Goal: Feedback & Contribution: Leave review/rating

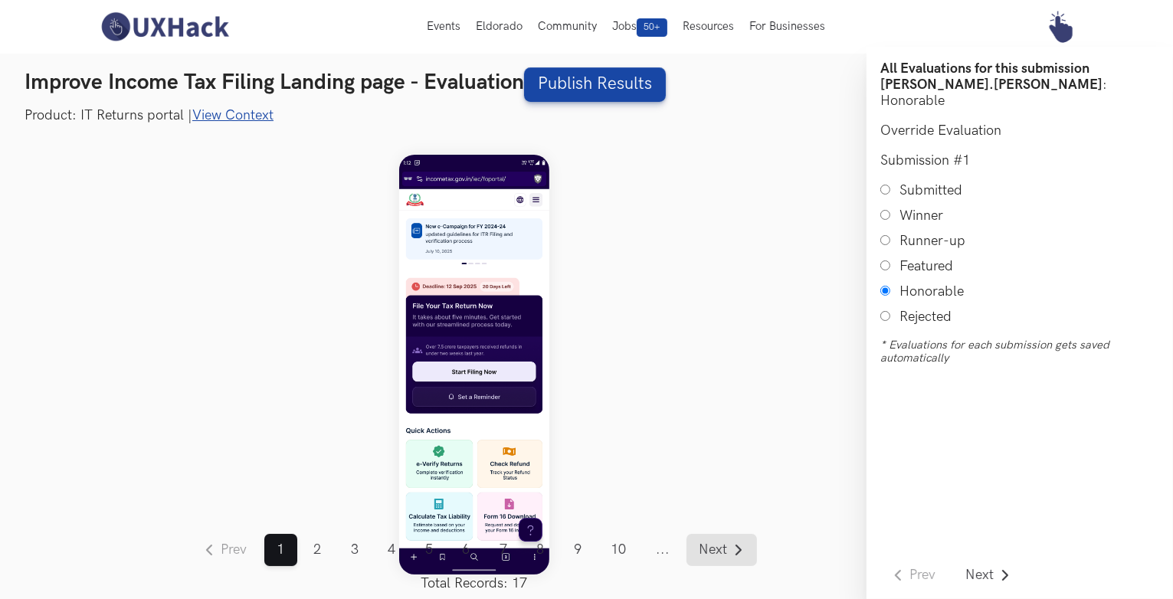
click at [714, 558] on link "Next" at bounding box center [721, 550] width 70 height 32
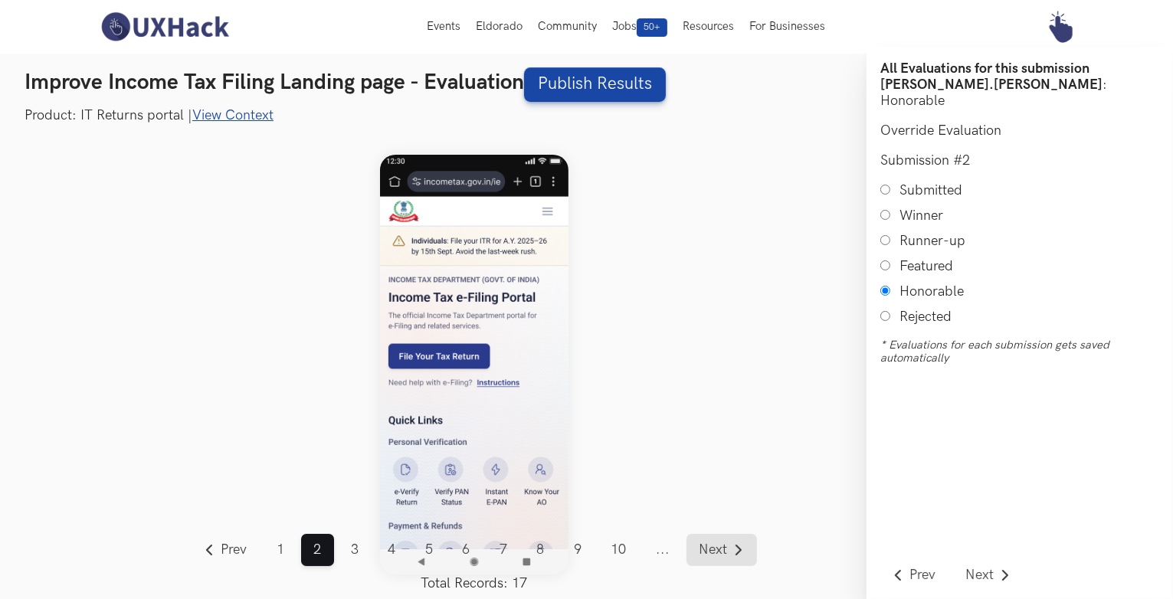
click at [714, 558] on link "Next" at bounding box center [721, 550] width 70 height 32
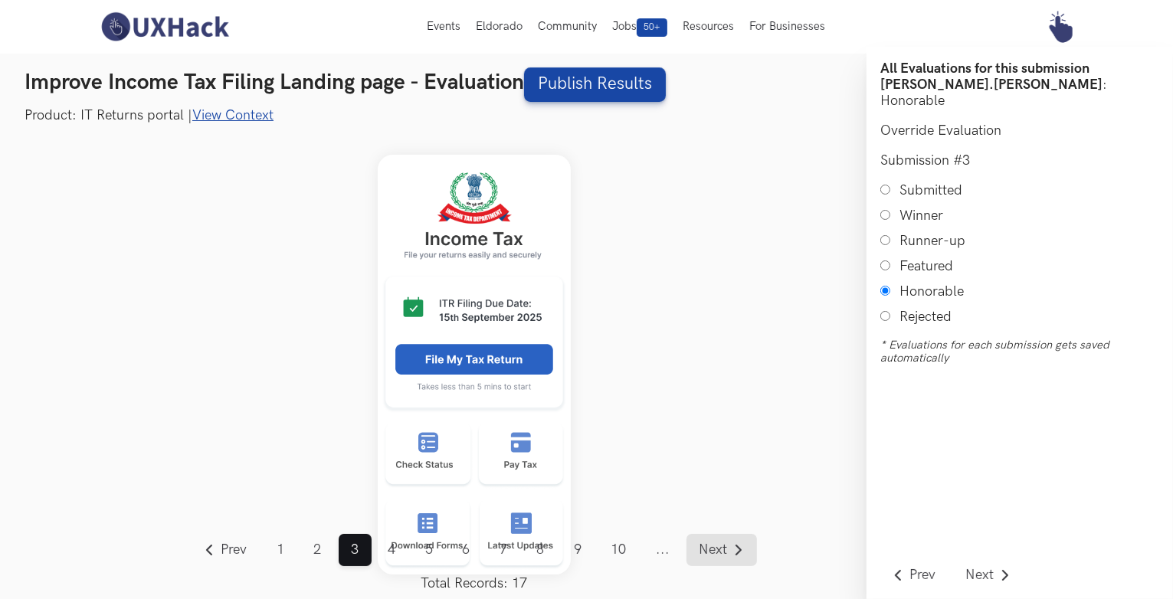
click at [714, 558] on link "Next" at bounding box center [721, 550] width 70 height 32
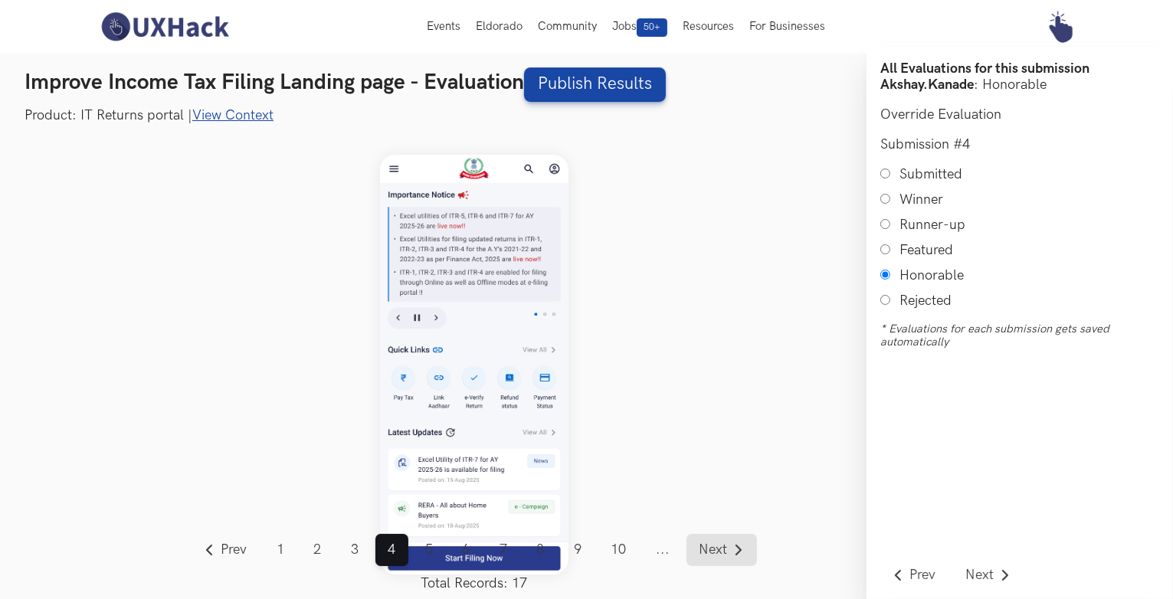
click at [714, 558] on link "Next" at bounding box center [721, 550] width 70 height 32
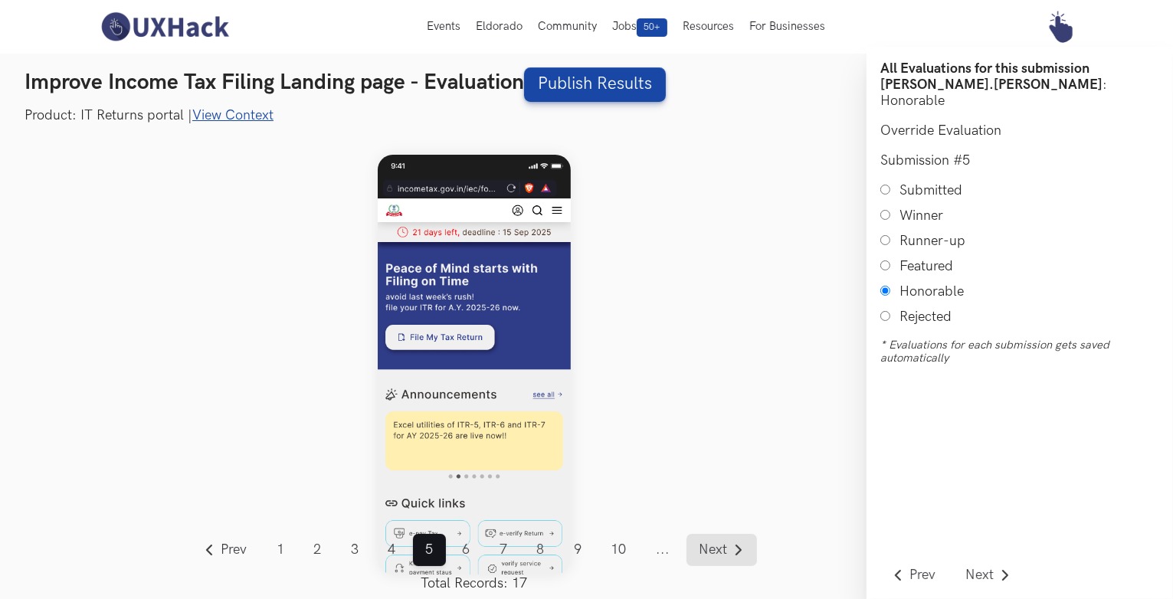
click at [722, 548] on span "Next" at bounding box center [713, 550] width 28 height 14
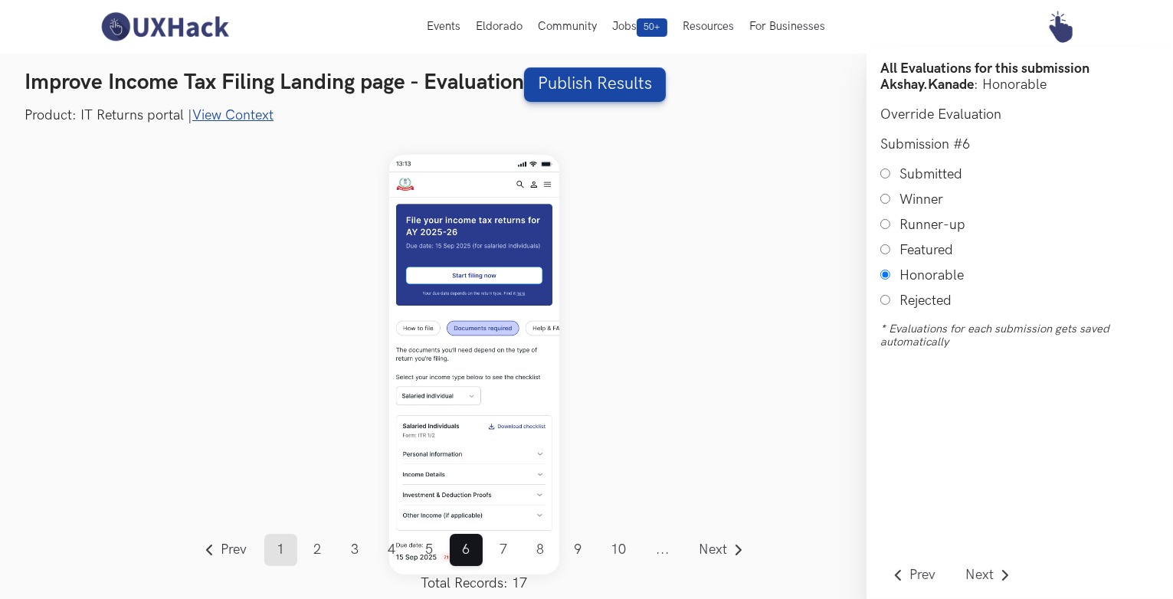
click at [287, 536] on link "1" at bounding box center [280, 550] width 33 height 32
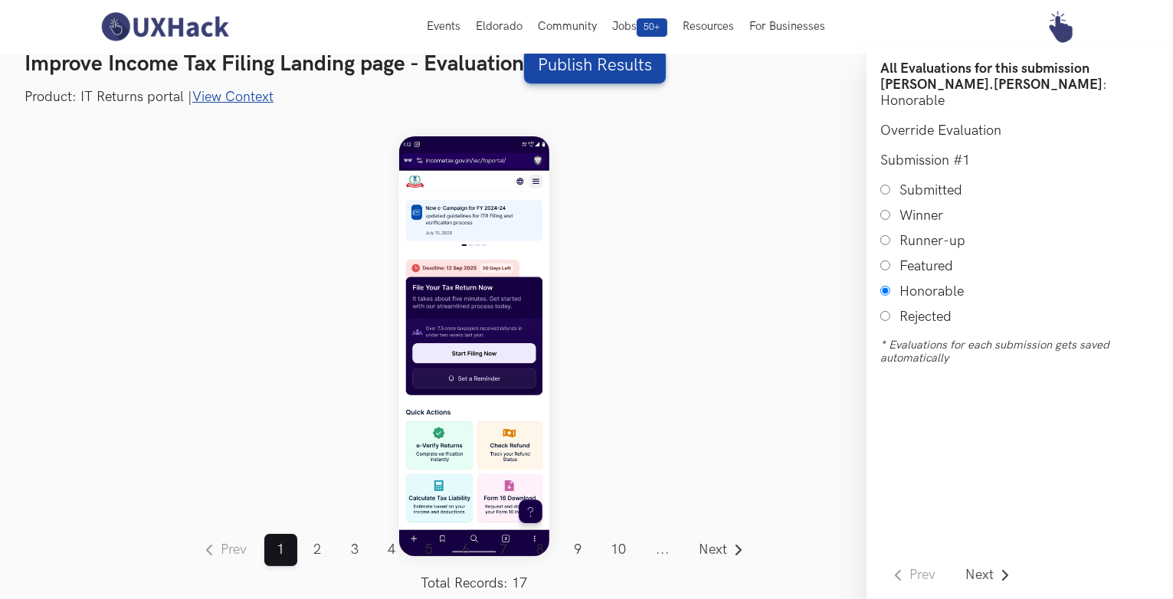
scroll to position [18, 0]
click at [242, 94] on link "View Context" at bounding box center [232, 97] width 81 height 16
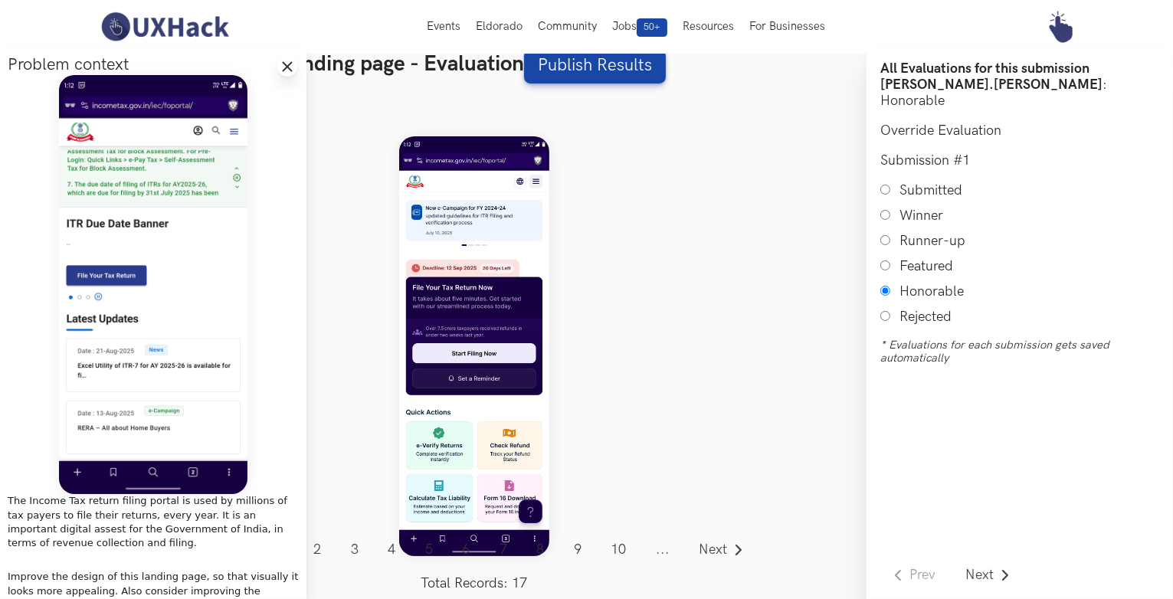
click at [285, 66] on line at bounding box center [287, 67] width 8 height 8
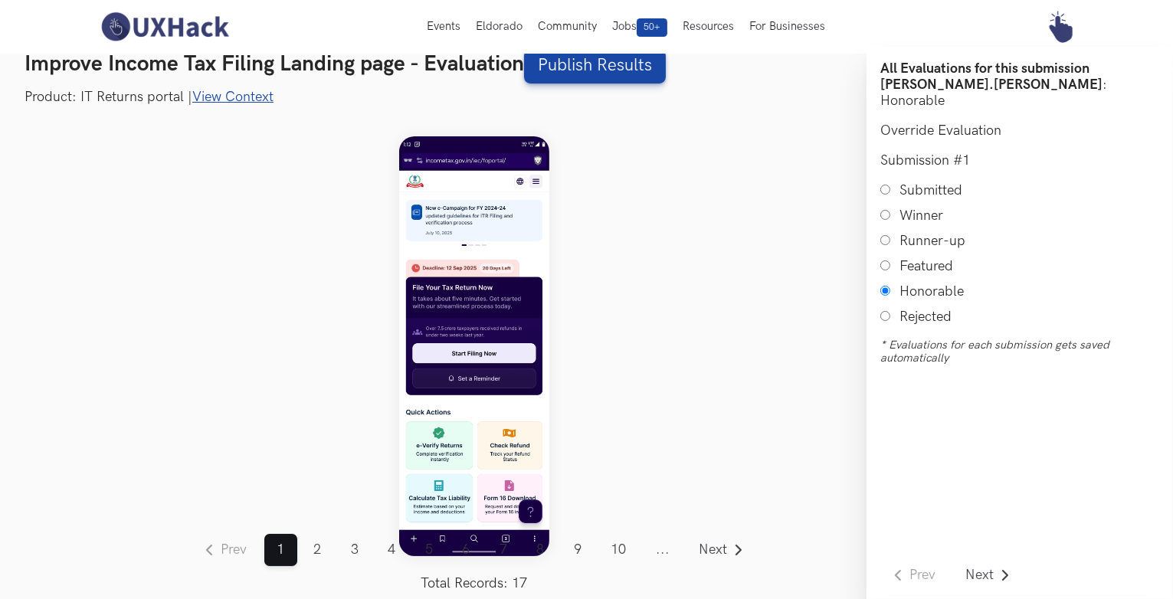
drag, startPoint x: 484, startPoint y: 247, endPoint x: 752, endPoint y: 279, distance: 269.9
click at [752, 279] on div "Prev ... 1 2 3 4 5 6 7 8 9 10 11 12 13 14 15 16 17 ... Next Total Records: 17" at bounding box center [474, 345] width 784 height 479
click at [708, 548] on span "Next" at bounding box center [713, 550] width 28 height 14
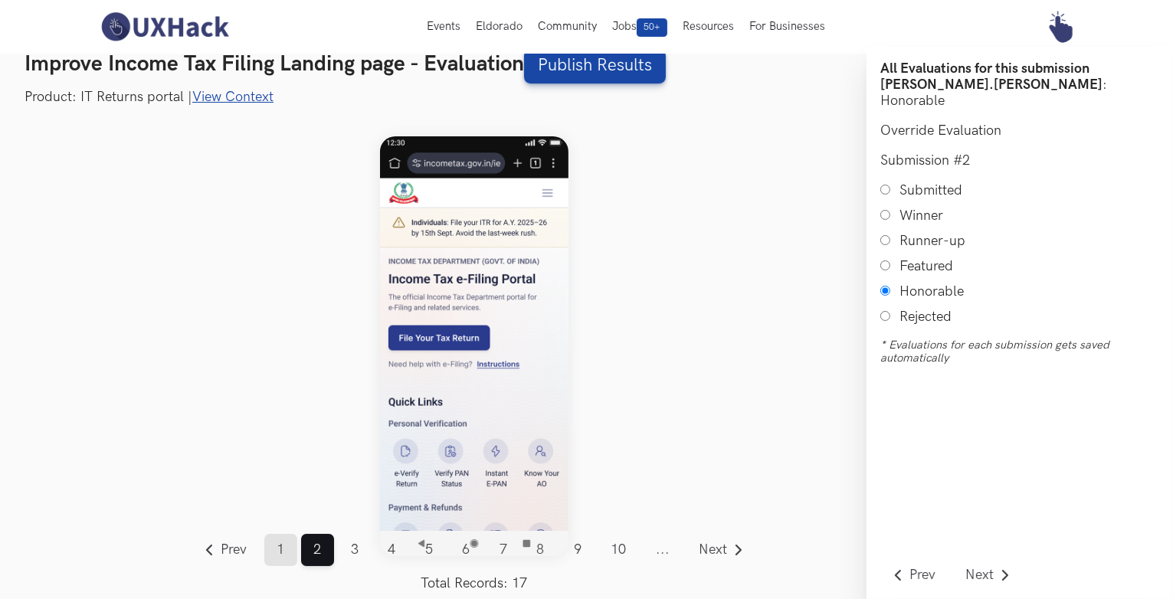
click at [280, 554] on link "1" at bounding box center [280, 550] width 33 height 32
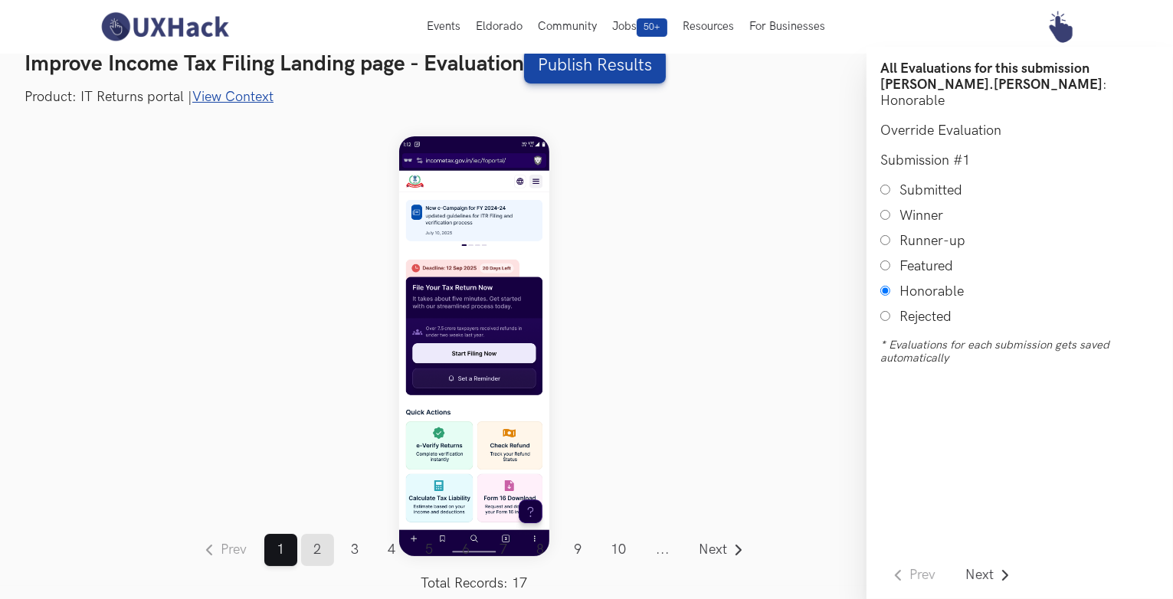
click at [306, 552] on link "2" at bounding box center [317, 550] width 33 height 32
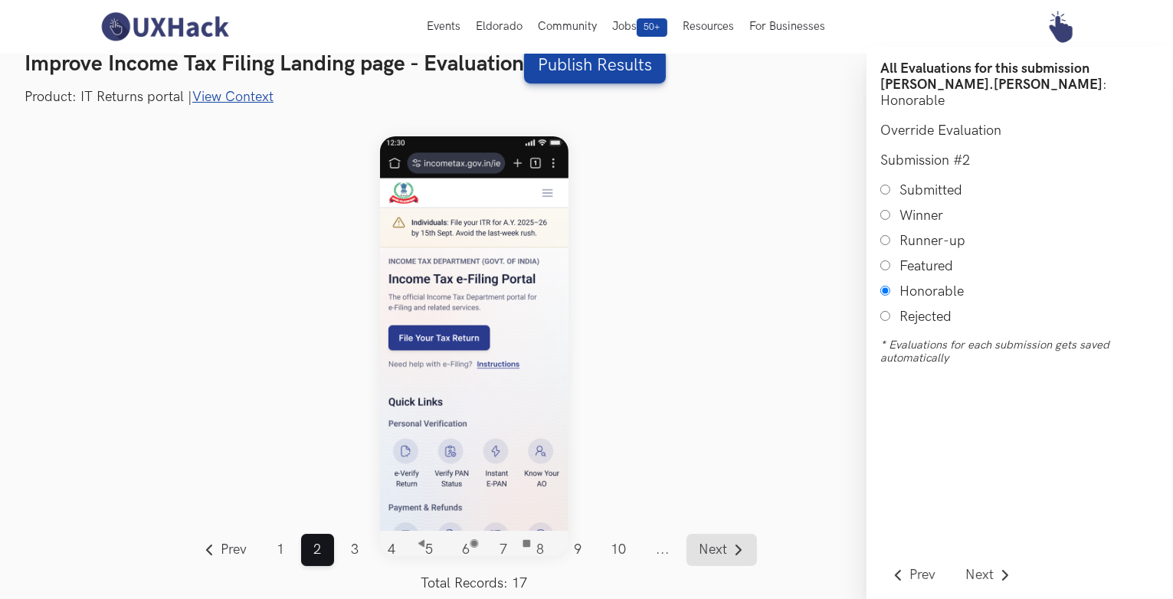
click at [710, 547] on span "Next" at bounding box center [713, 550] width 28 height 14
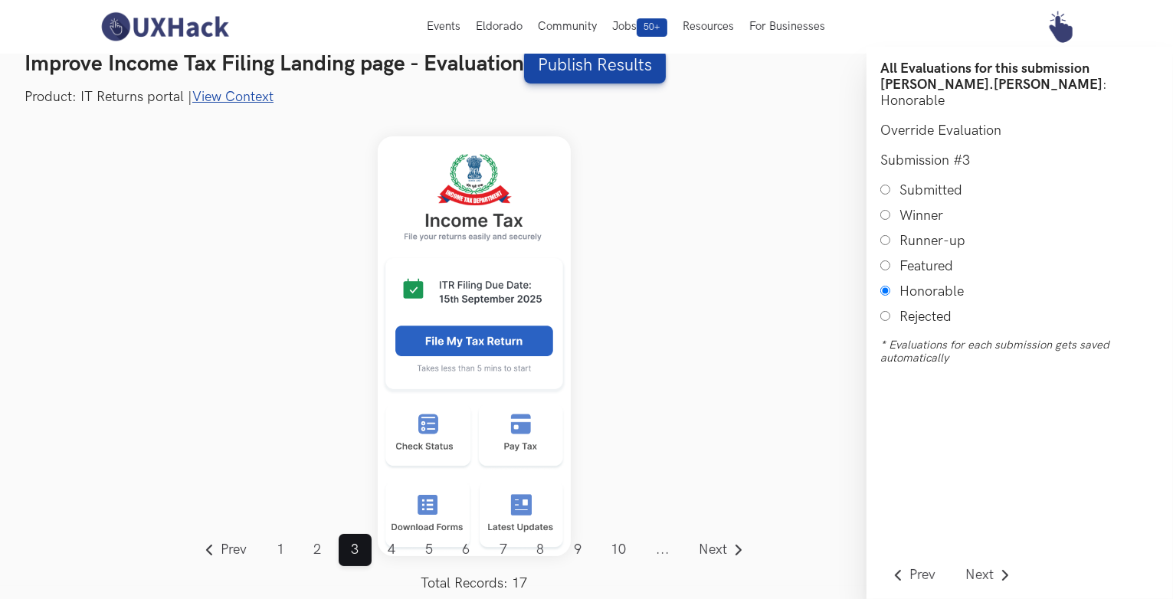
click at [885, 185] on input "Submitted" at bounding box center [885, 190] width 10 height 10
radio input "true"
click at [717, 548] on span "Next" at bounding box center [713, 550] width 28 height 14
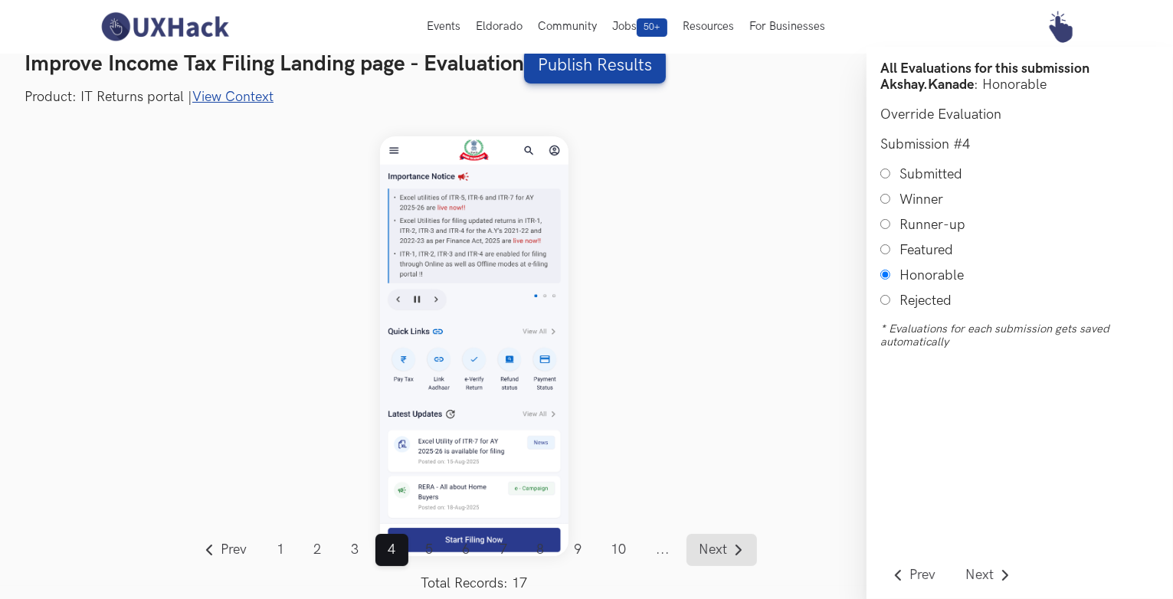
click at [707, 548] on span "Next" at bounding box center [713, 550] width 28 height 14
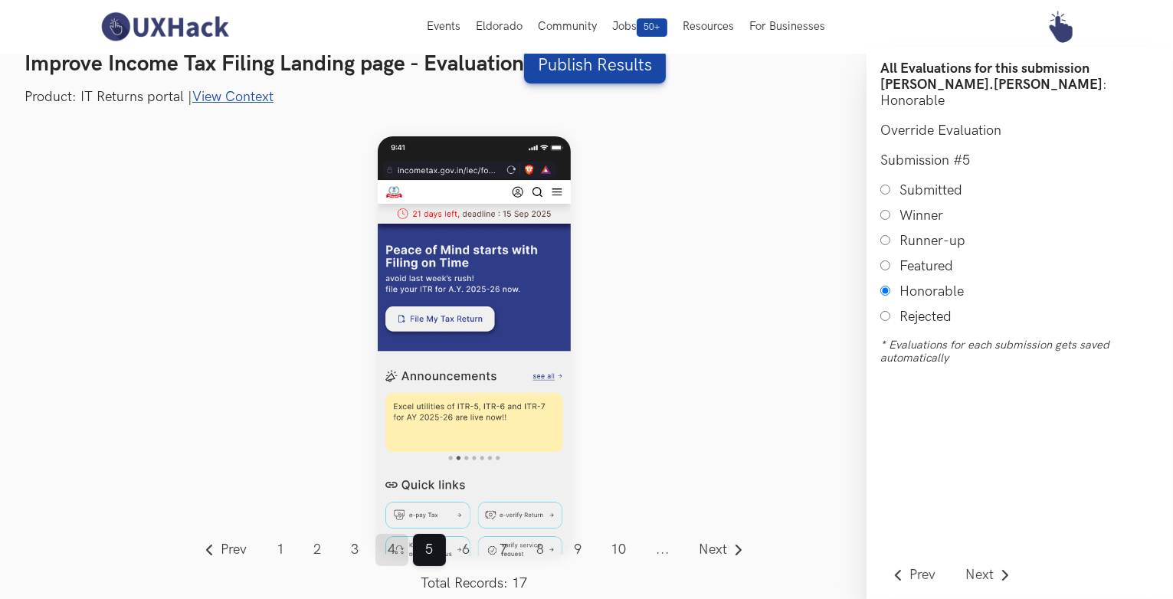
click at [394, 543] on link "4" at bounding box center [391, 550] width 33 height 32
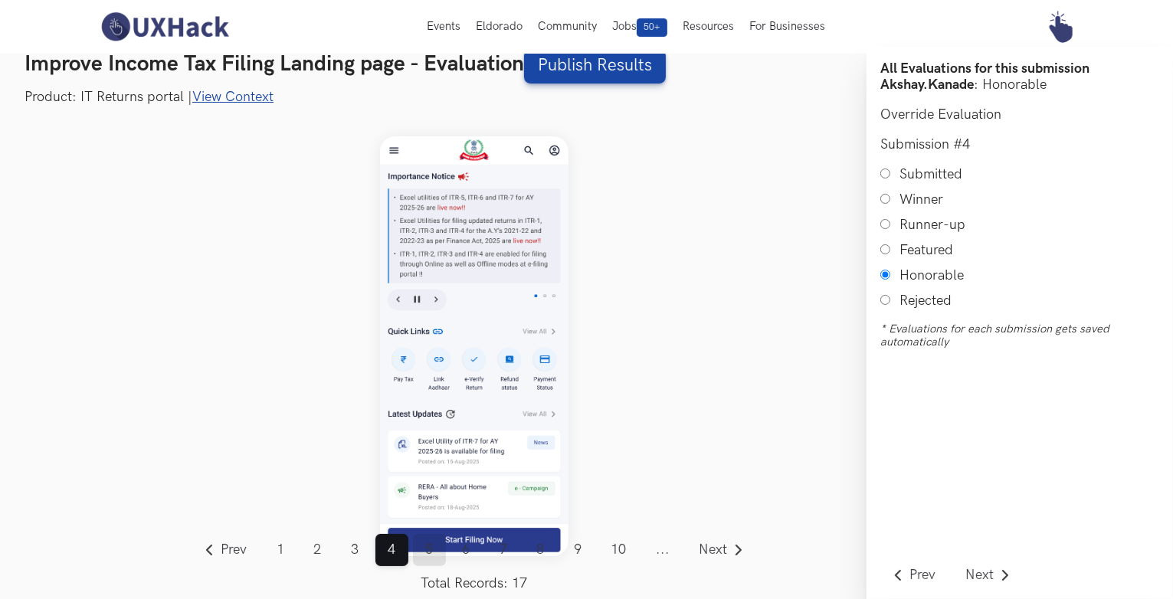
click at [426, 551] on link "5" at bounding box center [429, 550] width 33 height 32
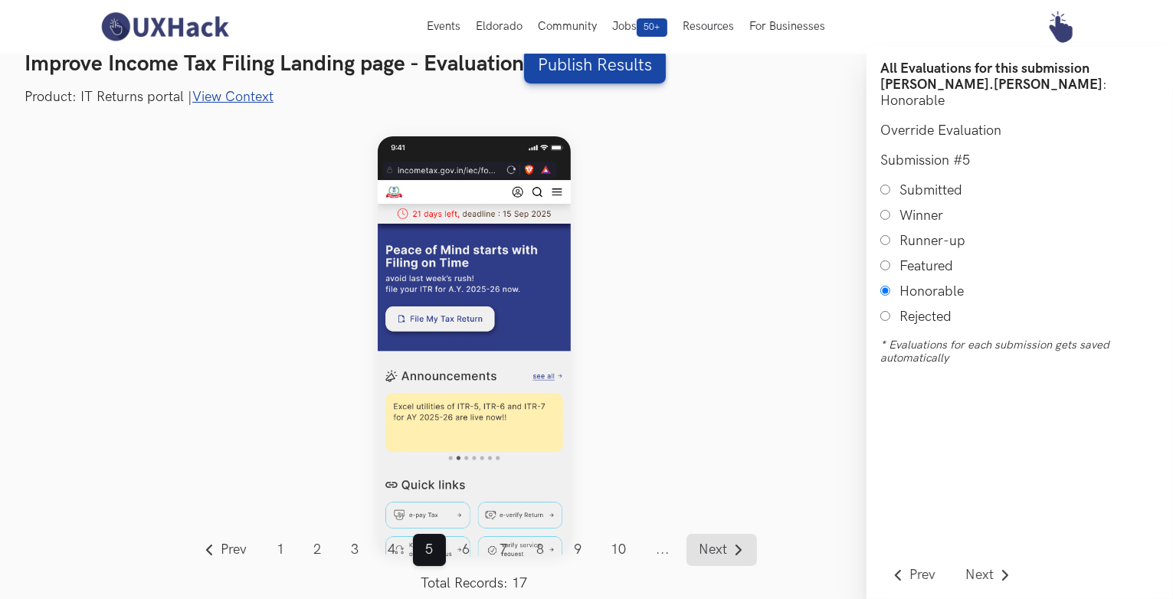
click at [712, 544] on span "Next" at bounding box center [713, 550] width 28 height 14
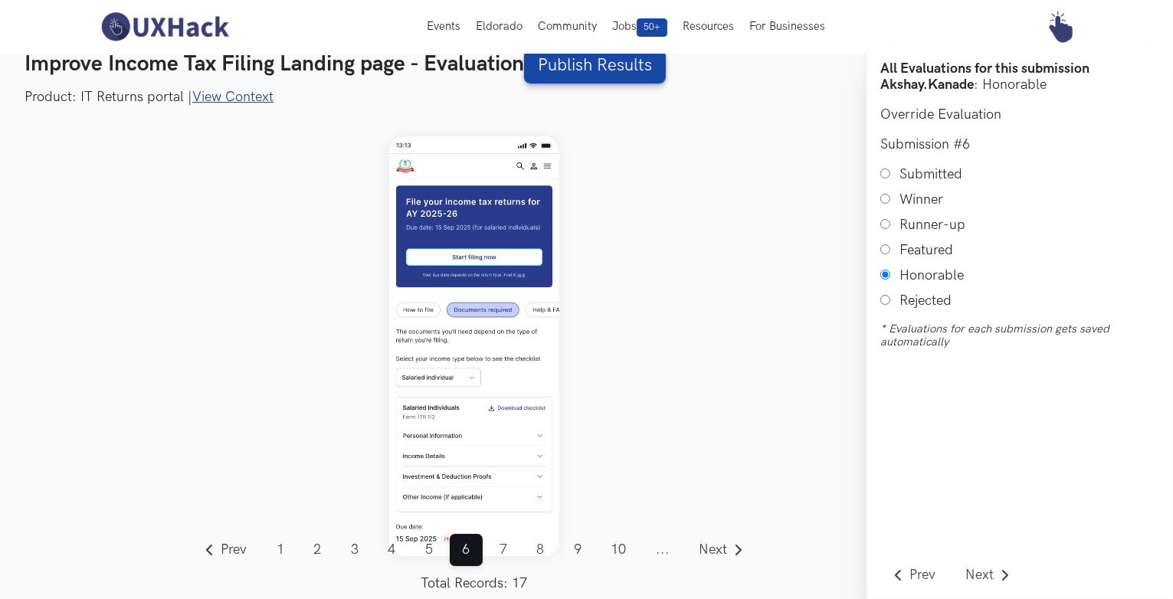
click at [884, 175] on input "Submitted" at bounding box center [885, 173] width 10 height 10
radio input "true"
click at [712, 548] on span "Next" at bounding box center [713, 550] width 28 height 14
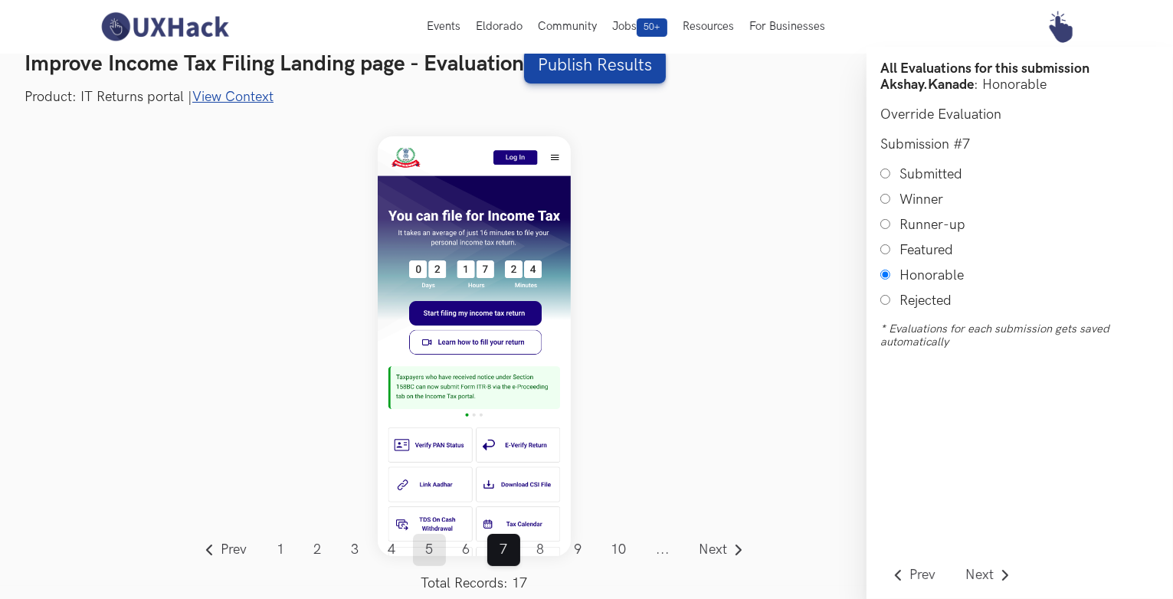
click at [424, 552] on link "5" at bounding box center [429, 550] width 33 height 32
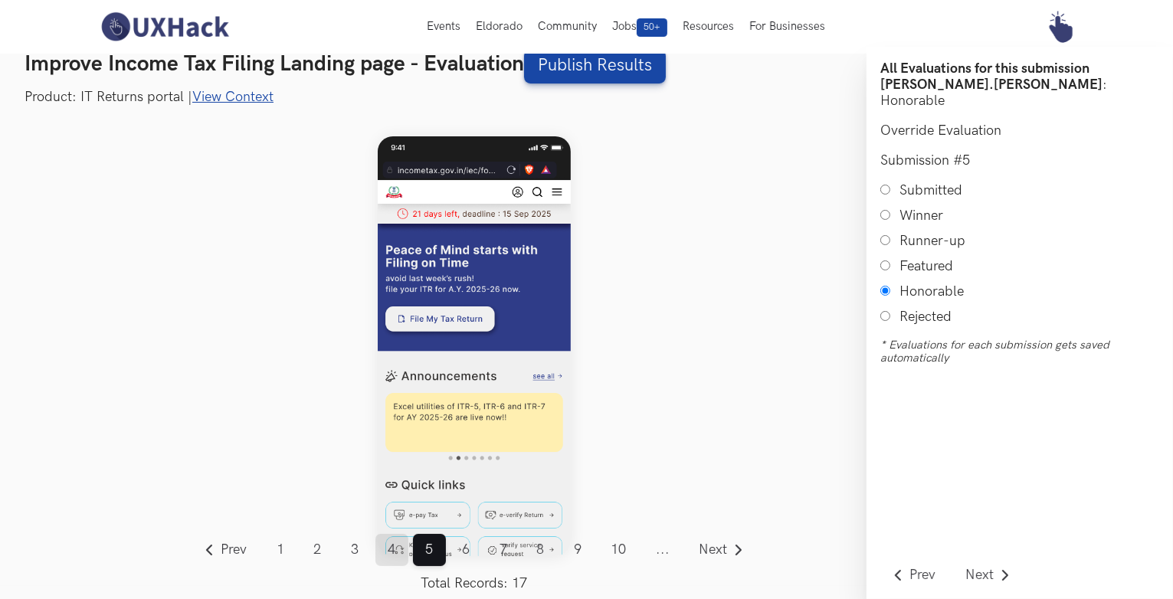
click at [387, 553] on link "4" at bounding box center [391, 550] width 33 height 32
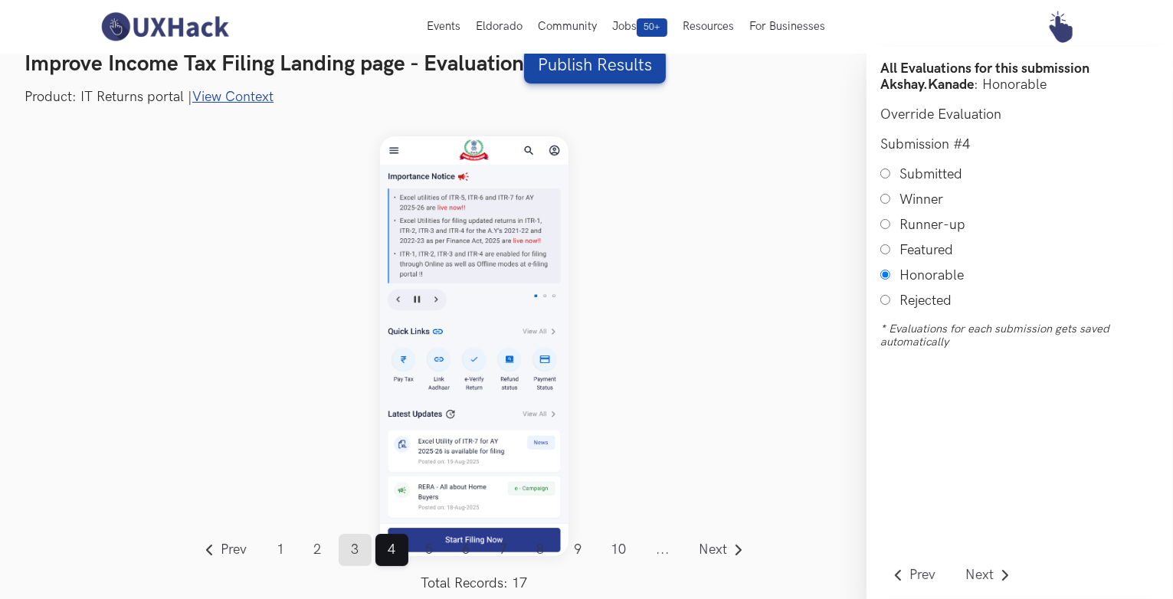
click at [347, 551] on link "3" at bounding box center [355, 550] width 33 height 32
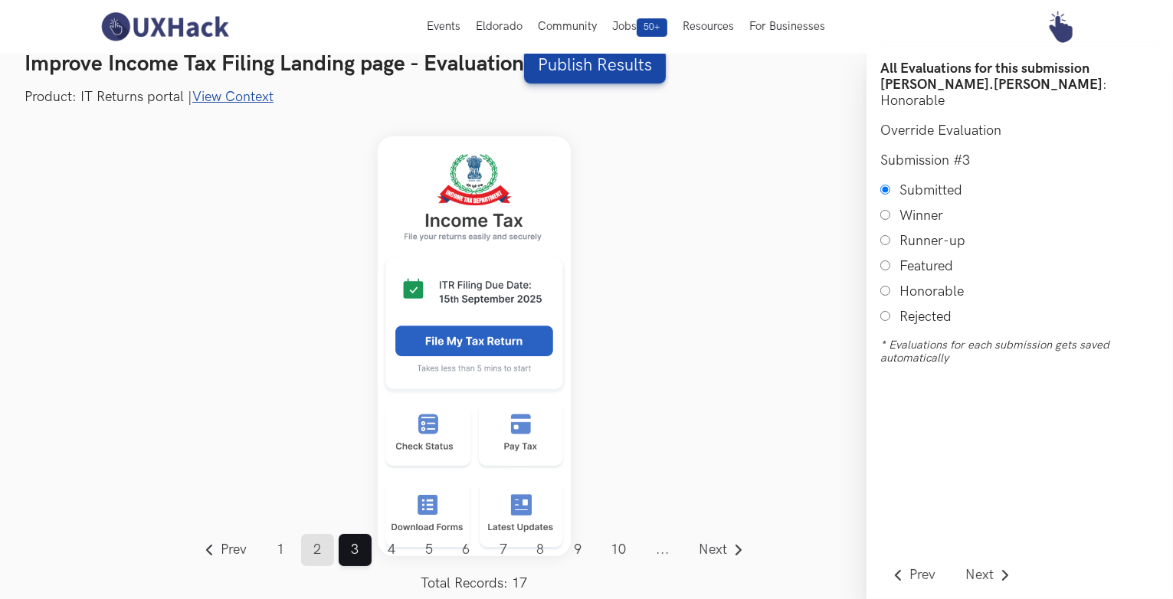
click at [305, 552] on link "2" at bounding box center [317, 550] width 33 height 32
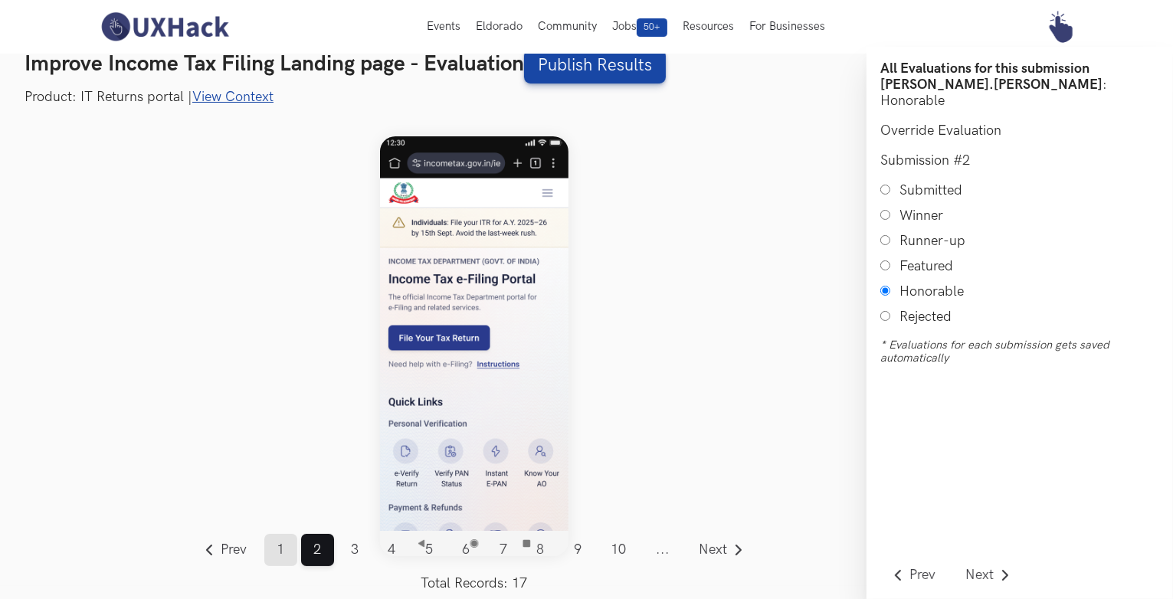
click at [273, 551] on link "1" at bounding box center [280, 550] width 33 height 32
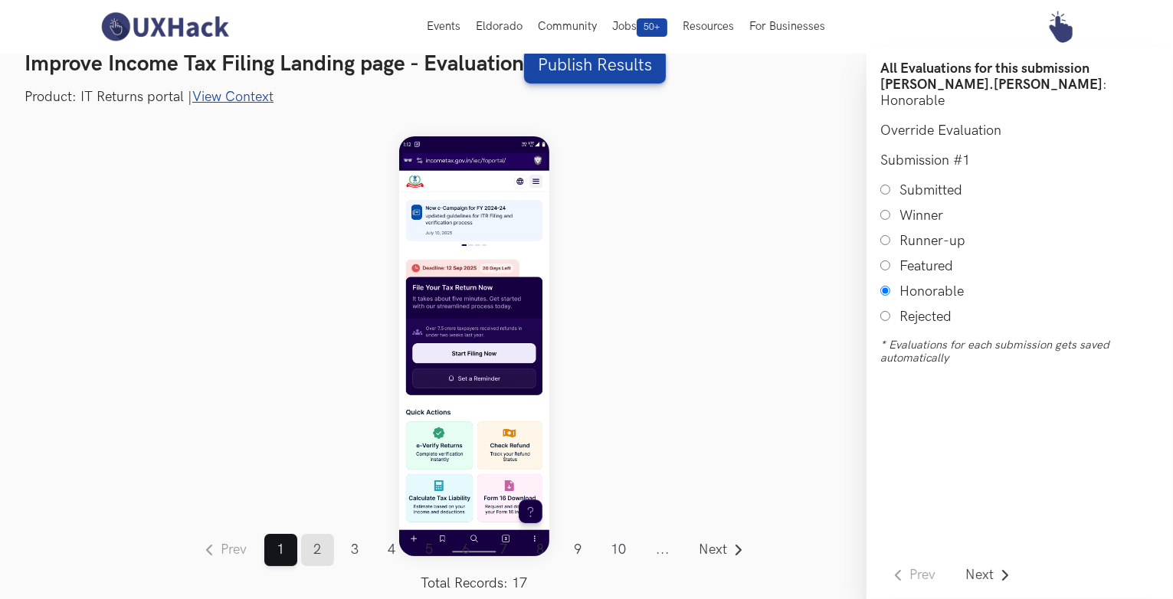
click at [316, 548] on link "2" at bounding box center [317, 550] width 33 height 32
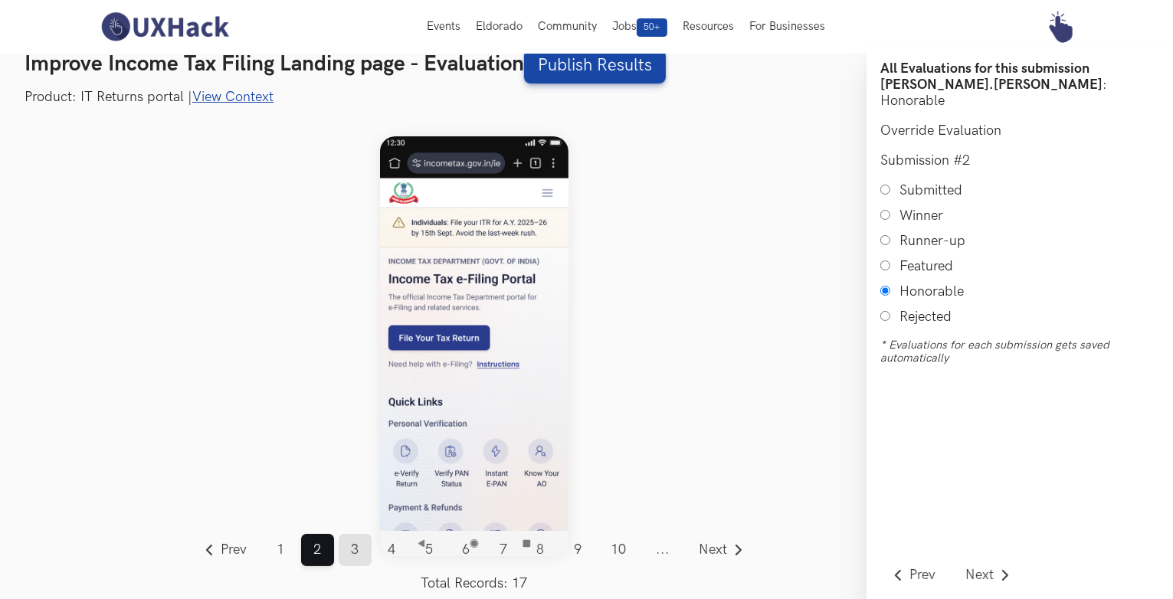
click at [364, 550] on link "3" at bounding box center [355, 550] width 33 height 32
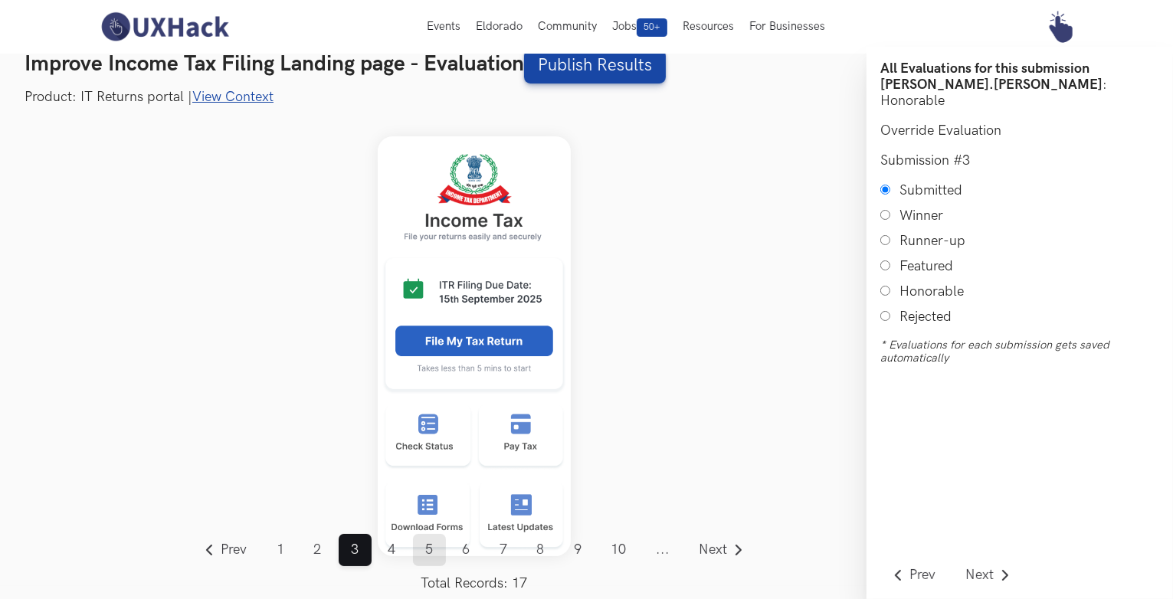
click at [427, 548] on link "5" at bounding box center [429, 550] width 33 height 32
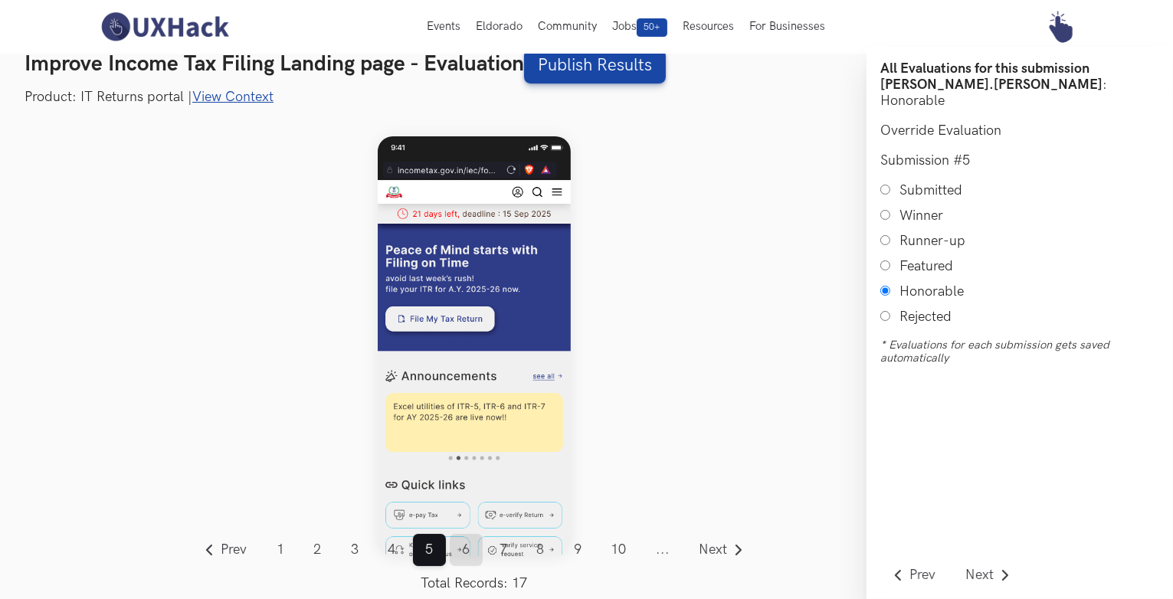
click at [467, 552] on link "6" at bounding box center [466, 550] width 33 height 32
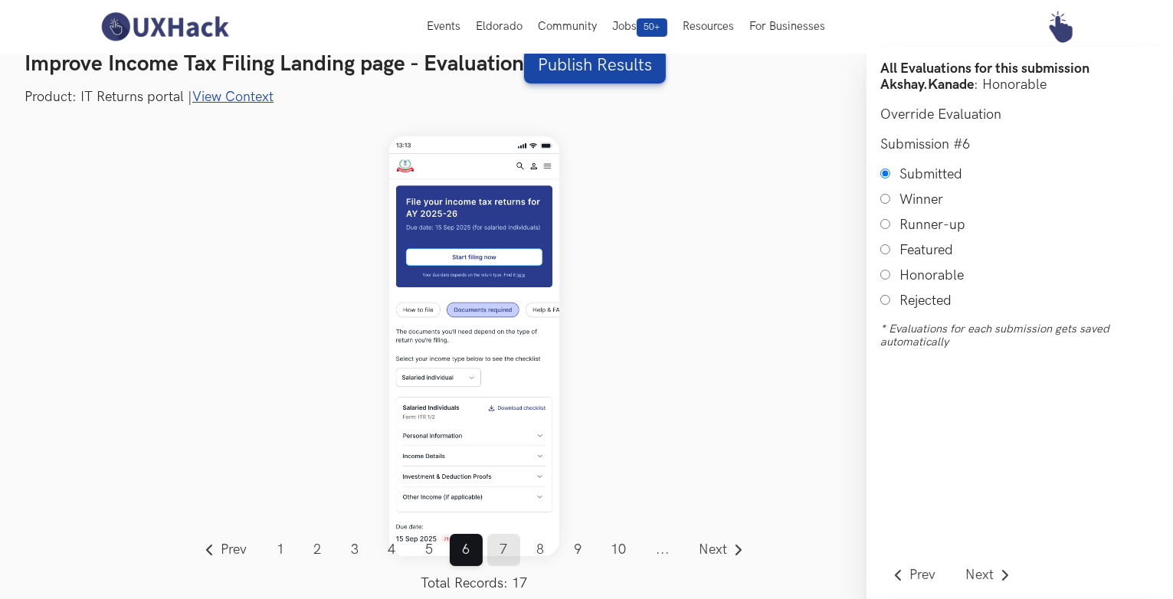
click at [501, 557] on link "7" at bounding box center [503, 550] width 33 height 32
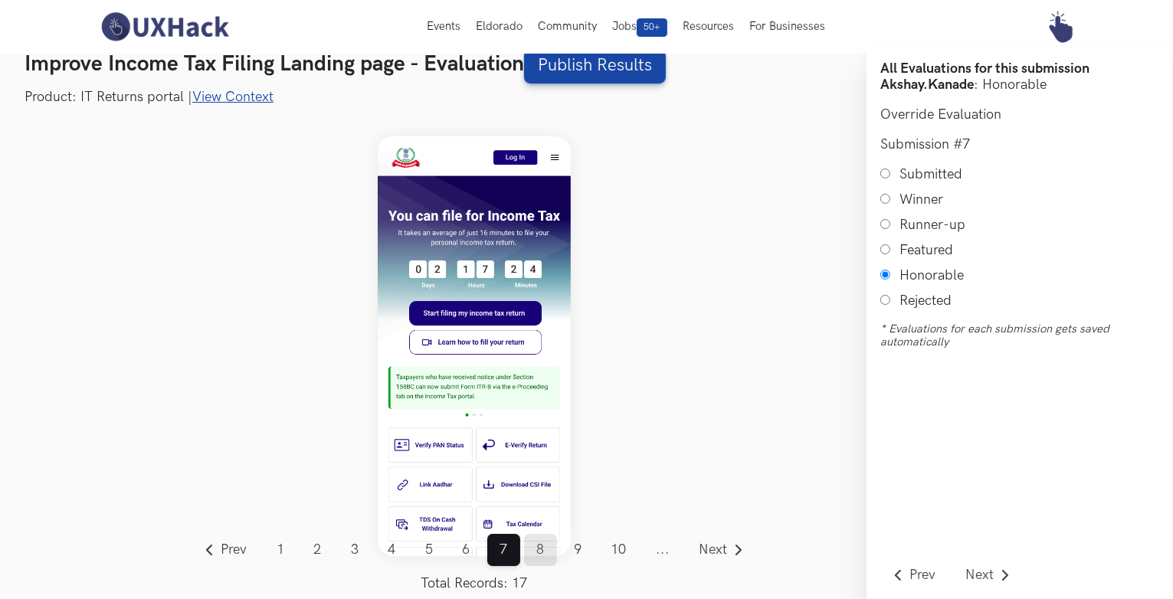
click at [545, 555] on link "8" at bounding box center [540, 550] width 33 height 32
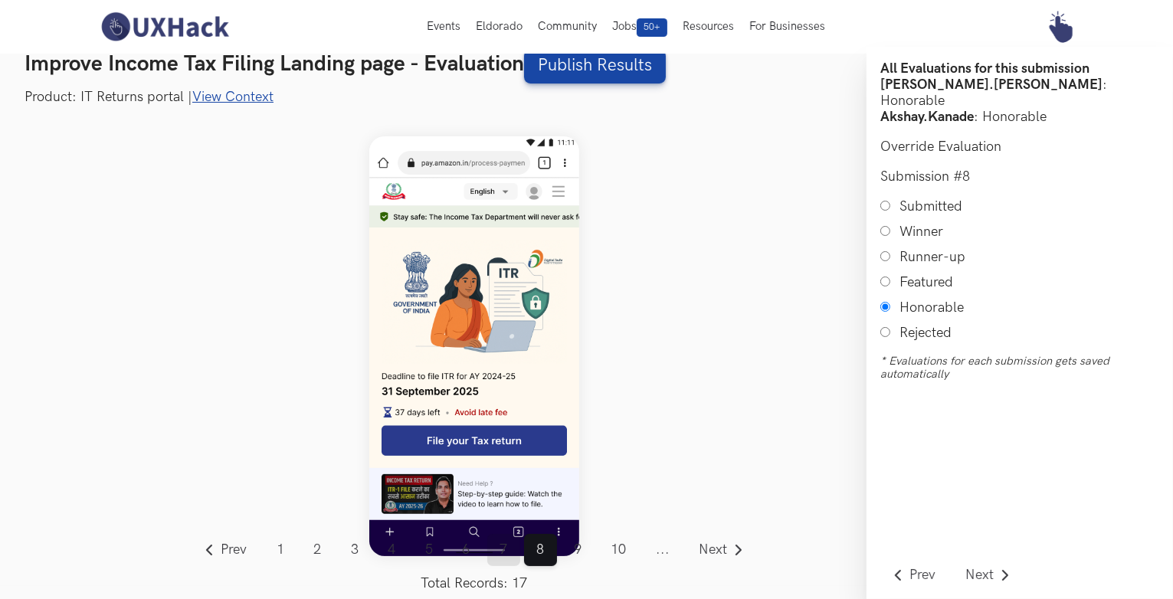
click at [504, 550] on link "7" at bounding box center [503, 550] width 33 height 32
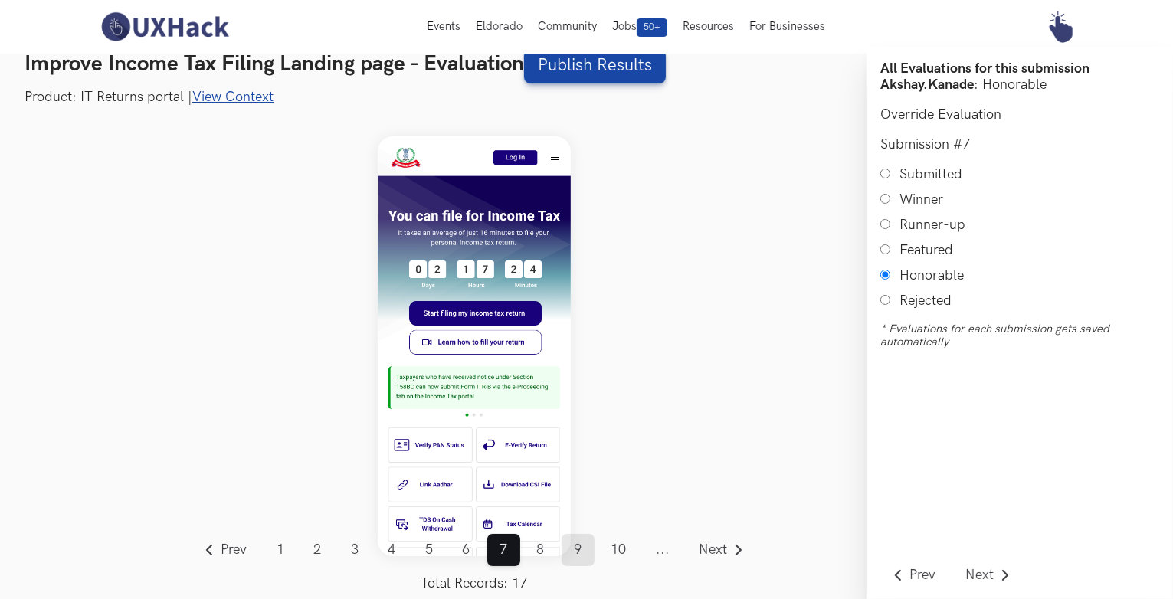
click at [576, 551] on link "9" at bounding box center [577, 550] width 33 height 32
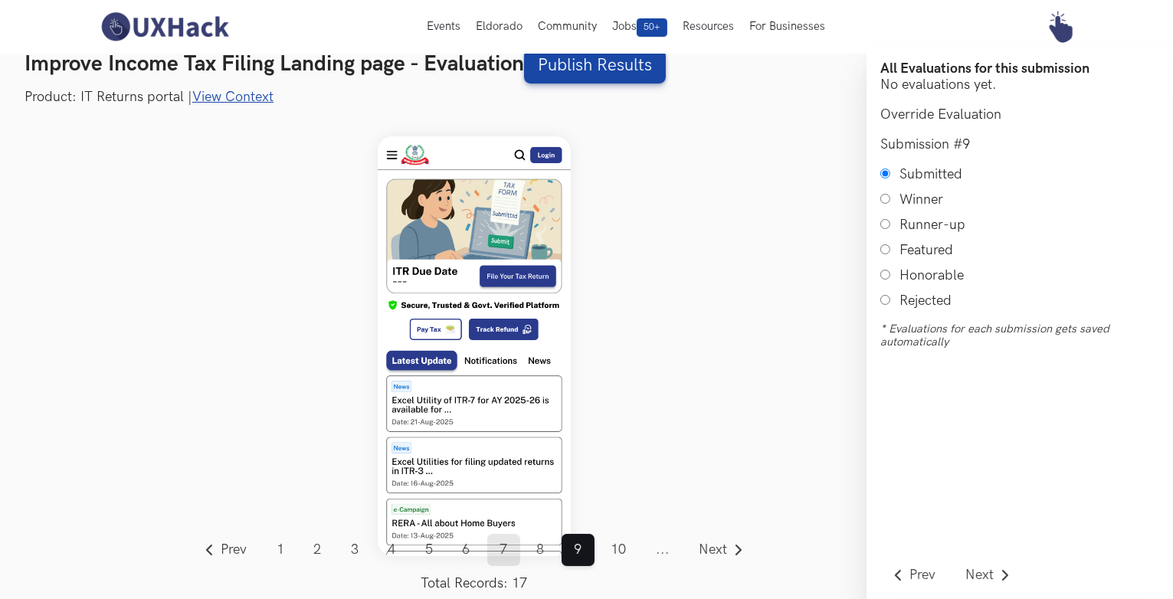
click at [502, 550] on link "7" at bounding box center [503, 550] width 33 height 32
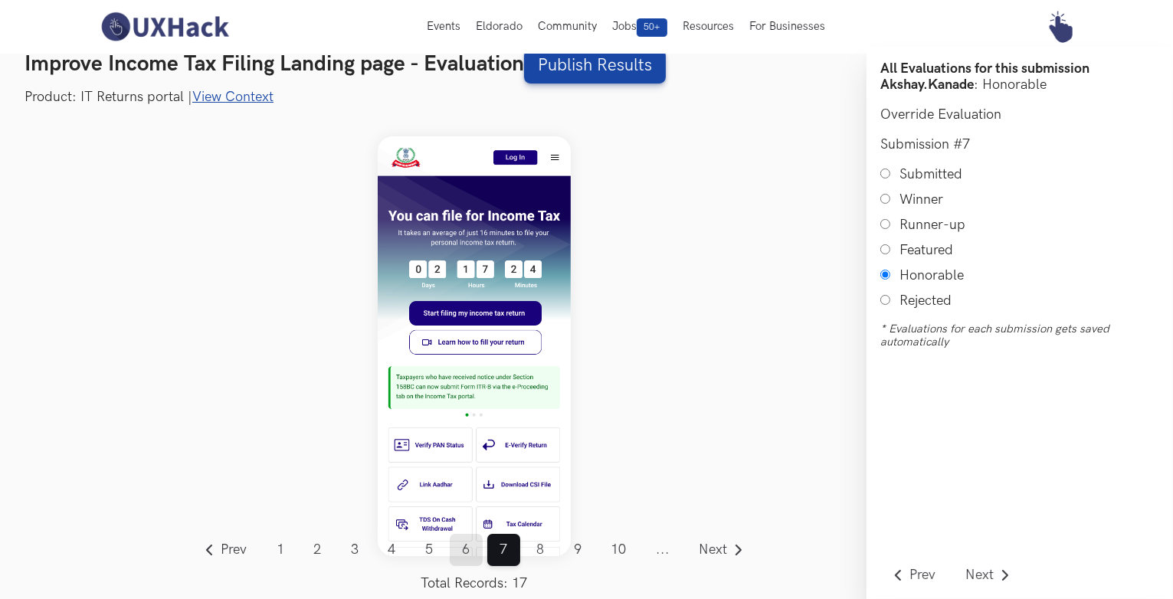
click at [471, 546] on link "6" at bounding box center [466, 550] width 33 height 32
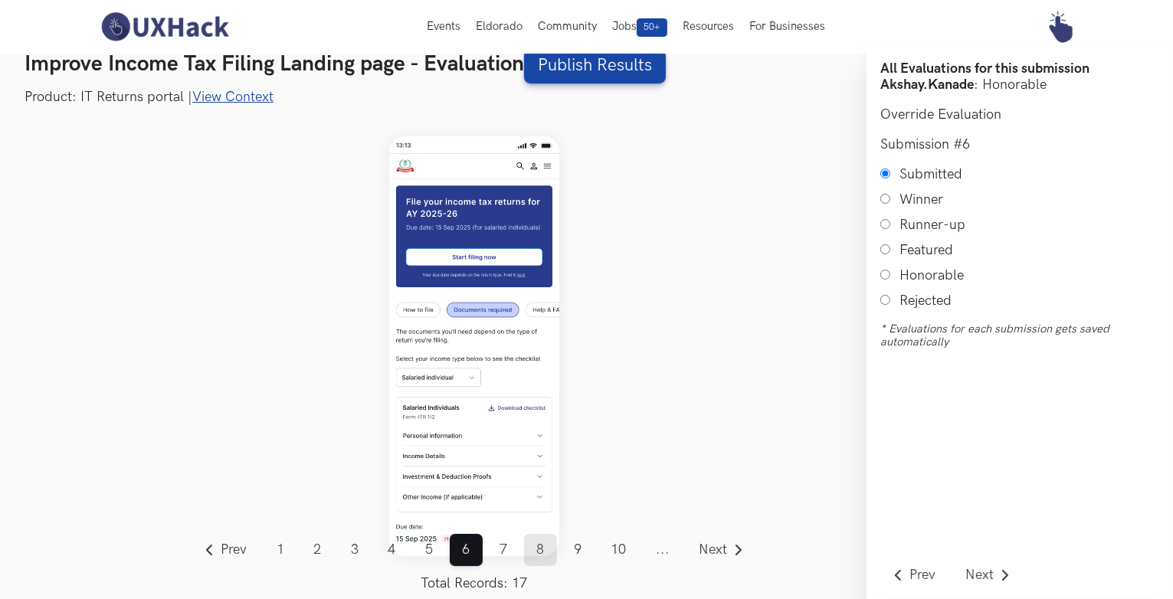
click at [541, 551] on link "8" at bounding box center [540, 550] width 33 height 32
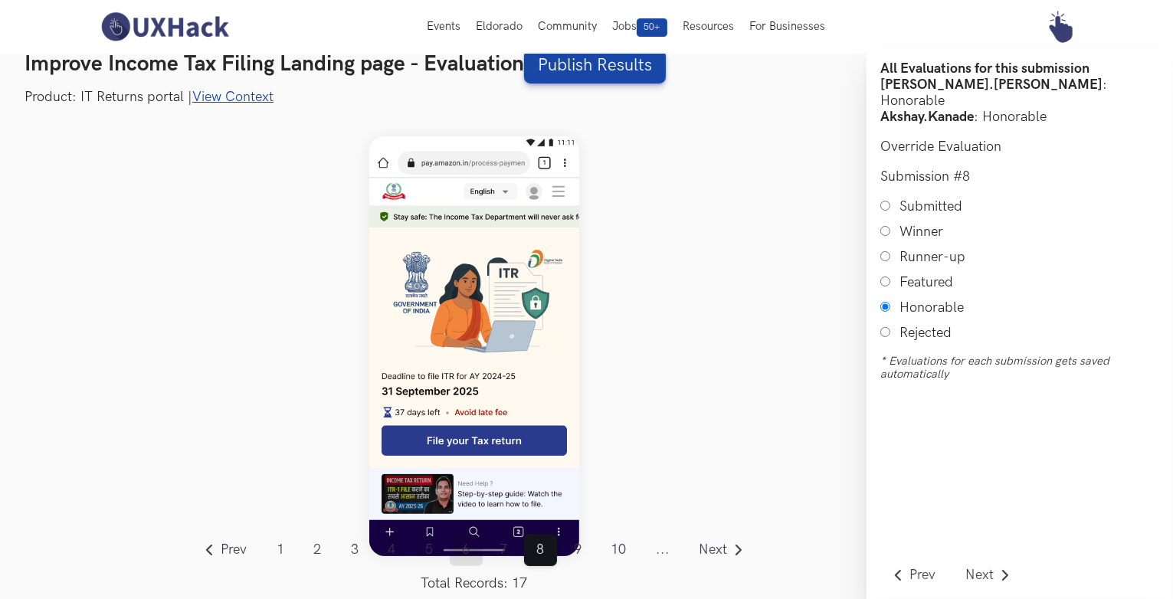
click at [462, 551] on link "6" at bounding box center [466, 550] width 33 height 32
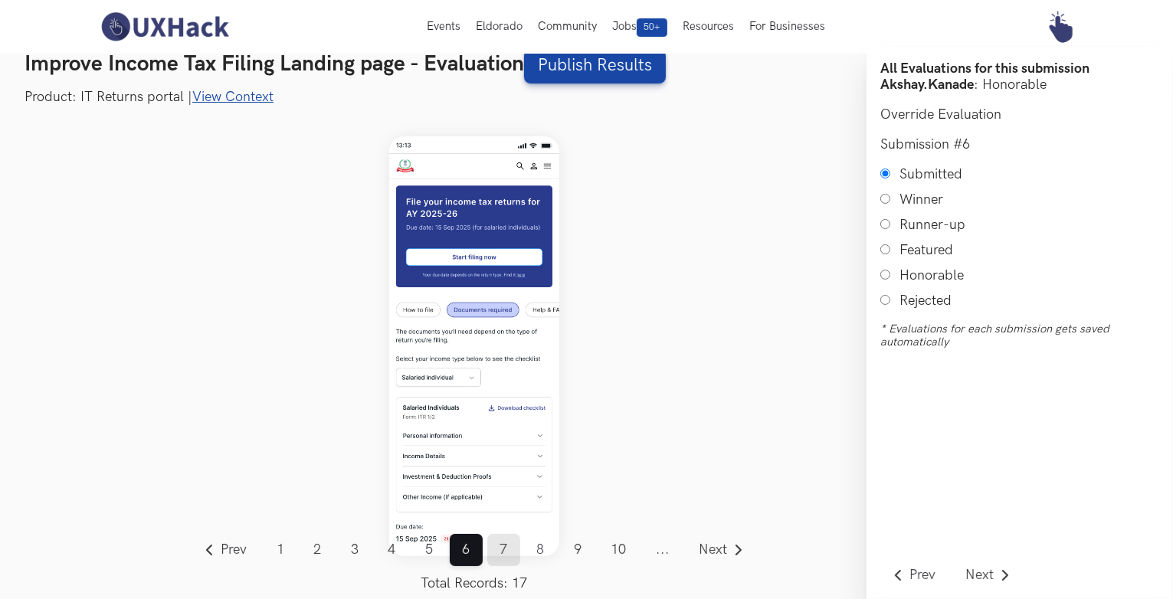
click at [492, 551] on link "7" at bounding box center [503, 550] width 33 height 32
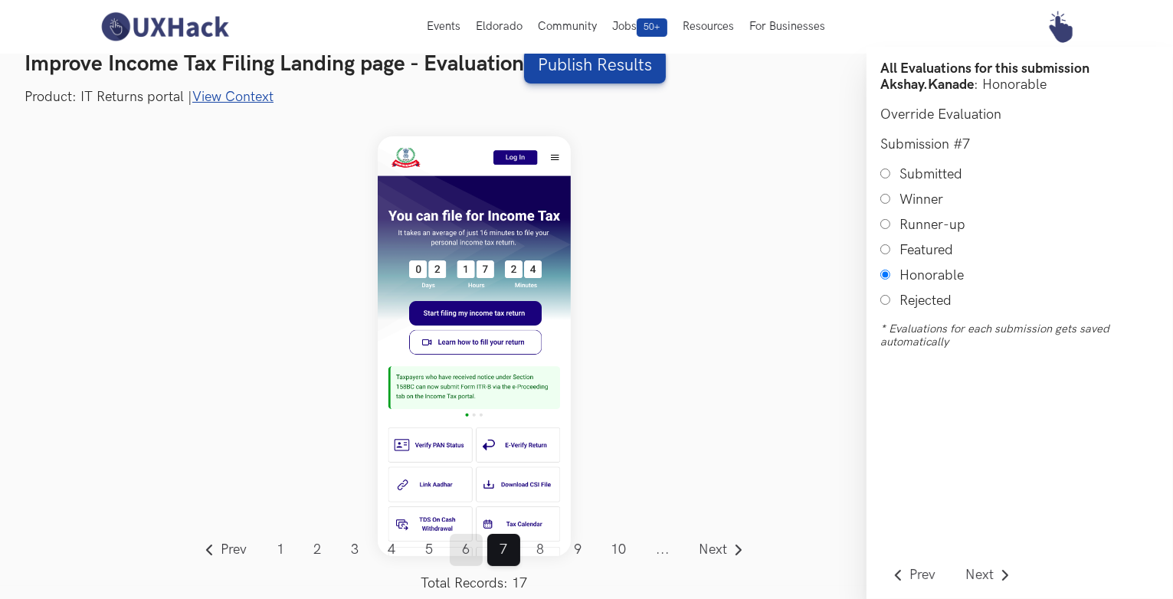
click at [475, 555] on link "6" at bounding box center [466, 550] width 33 height 32
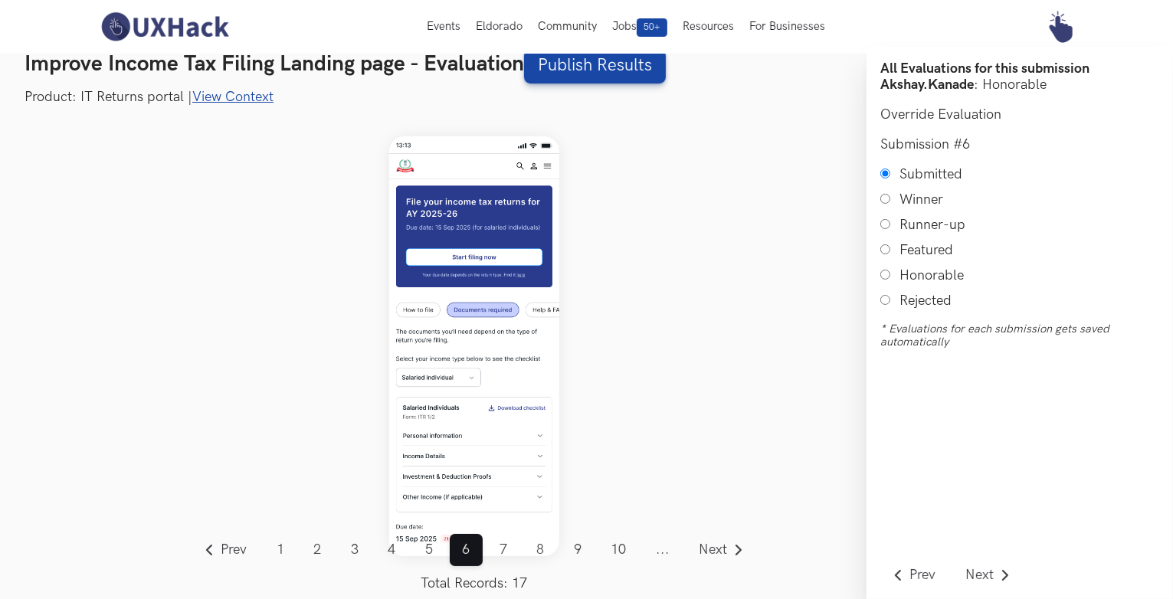
click at [880, 278] on input "Honorable" at bounding box center [885, 275] width 10 height 10
radio input "true"
click at [536, 548] on link "8" at bounding box center [540, 550] width 33 height 32
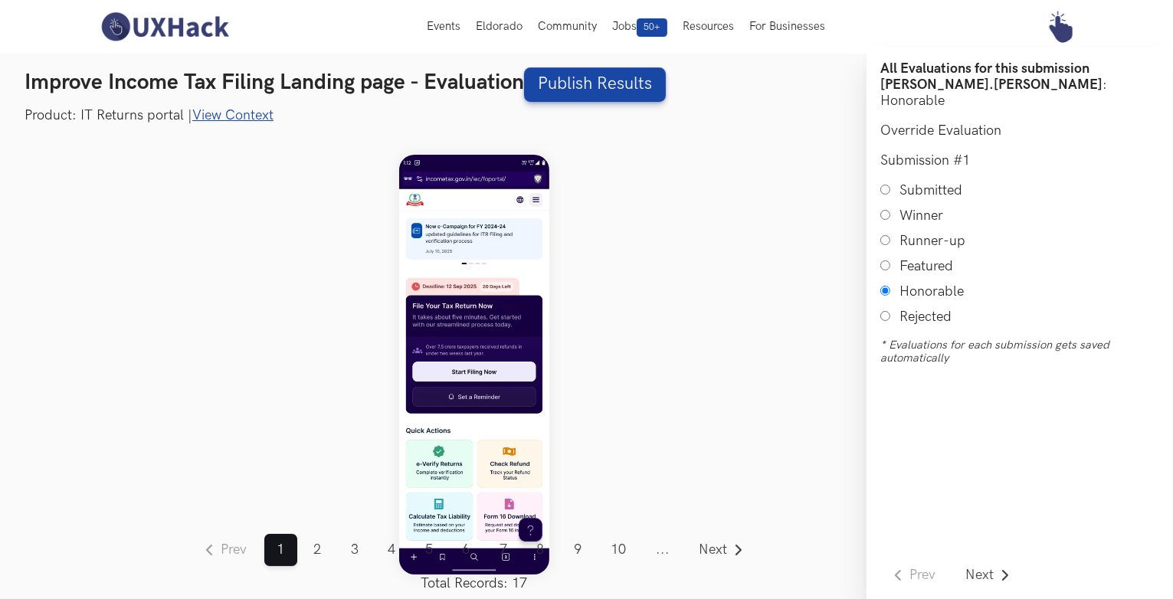
scroll to position [18, 0]
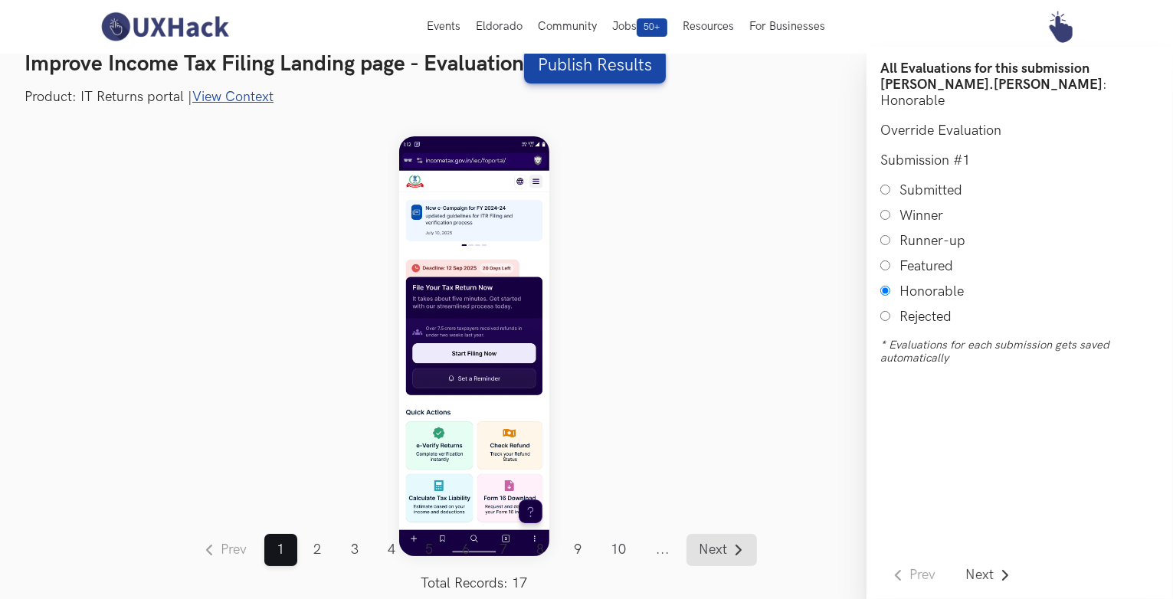
click at [714, 545] on span "Next" at bounding box center [713, 550] width 28 height 14
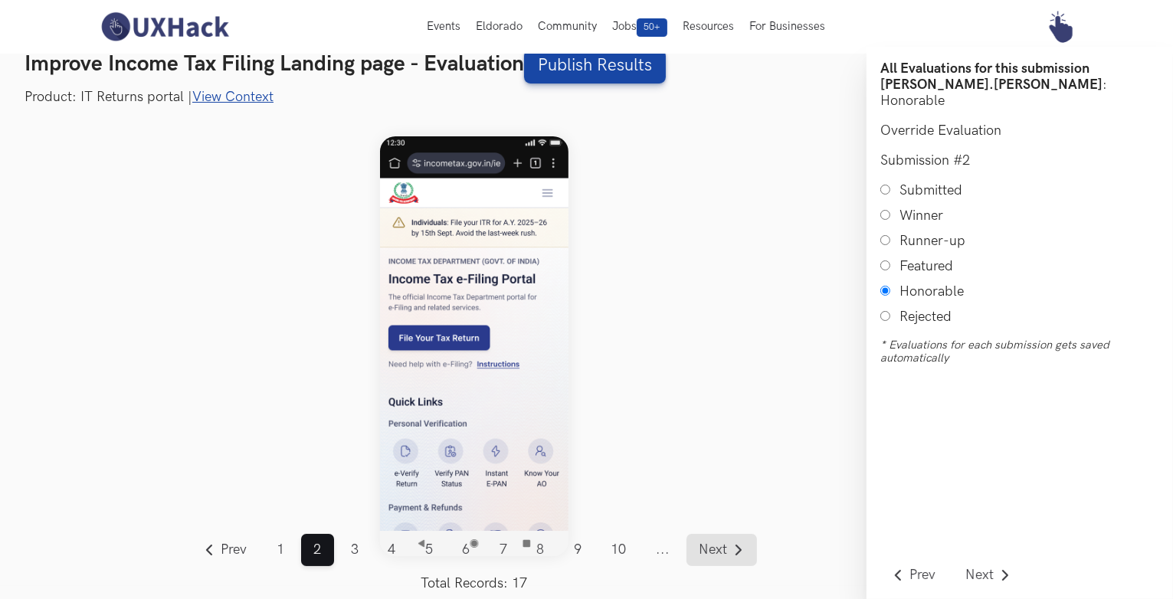
click at [721, 549] on span "Next" at bounding box center [713, 550] width 28 height 14
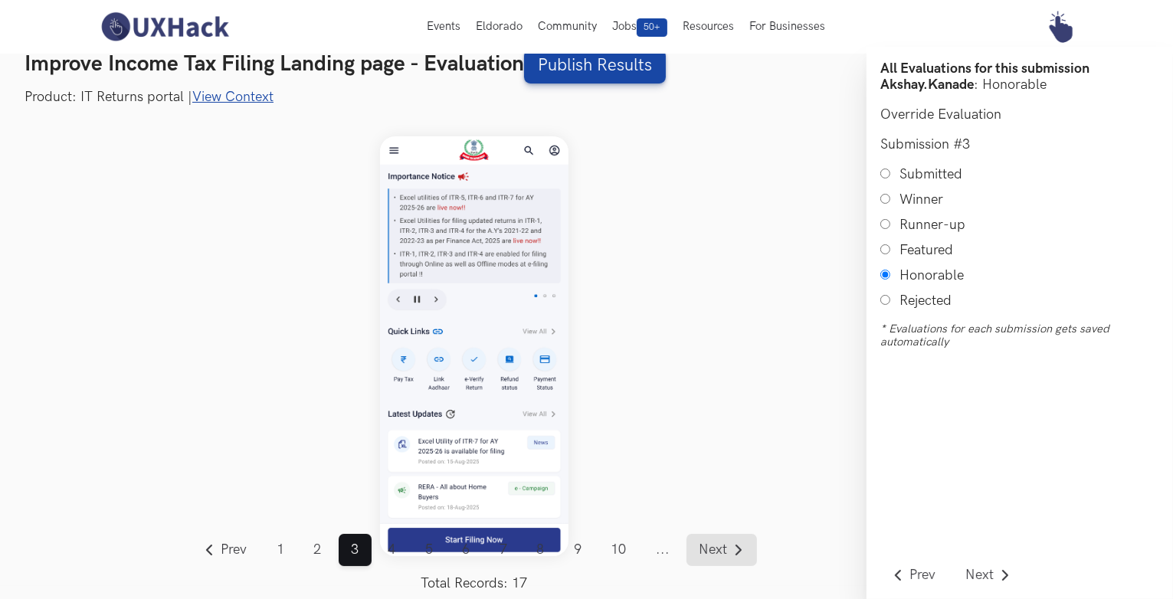
click at [721, 549] on span "Next" at bounding box center [713, 550] width 28 height 14
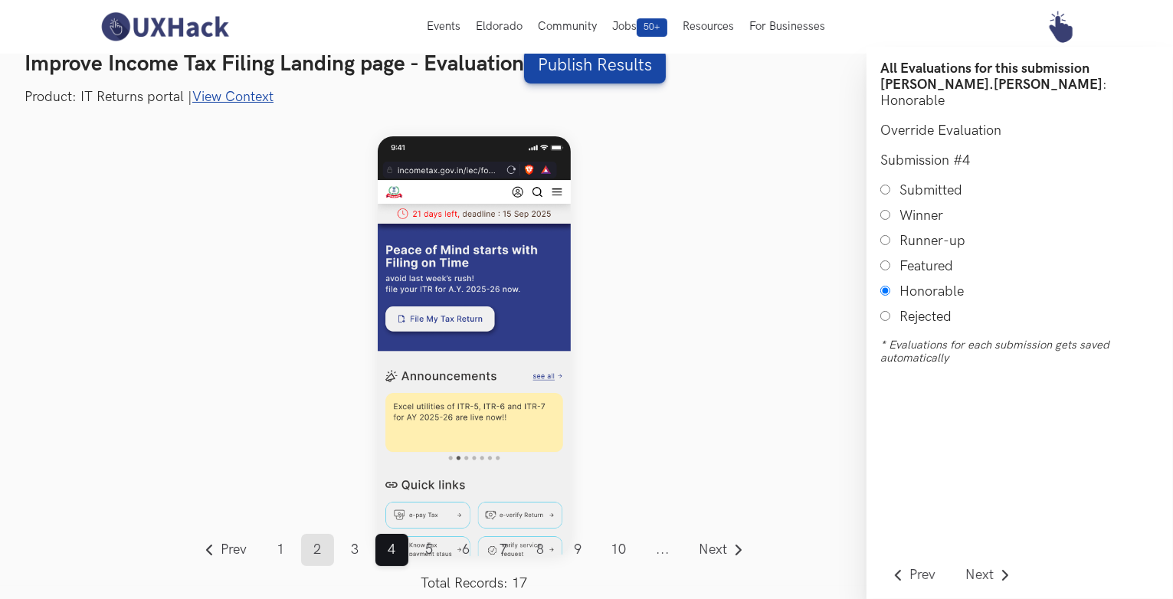
click at [304, 548] on link "2" at bounding box center [317, 550] width 33 height 32
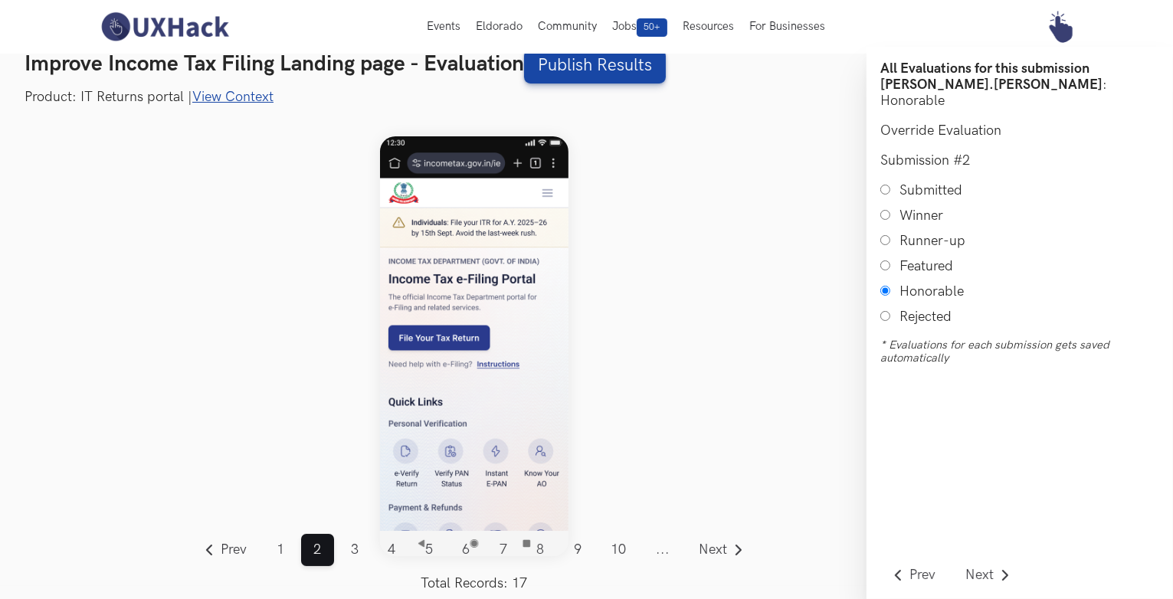
click at [891, 258] on li "Featured" at bounding box center [1019, 266] width 279 height 16
click at [885, 260] on input "Featured" at bounding box center [885, 265] width 10 height 10
radio input "true"
click at [721, 555] on span "Next" at bounding box center [713, 550] width 28 height 14
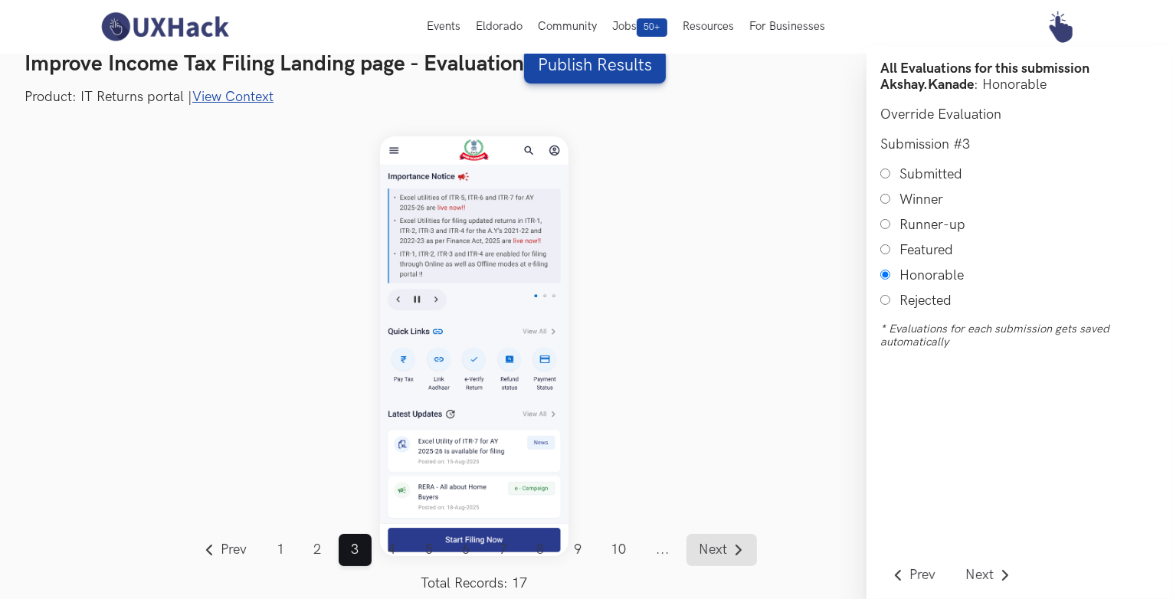
click at [708, 544] on span "Next" at bounding box center [713, 550] width 28 height 14
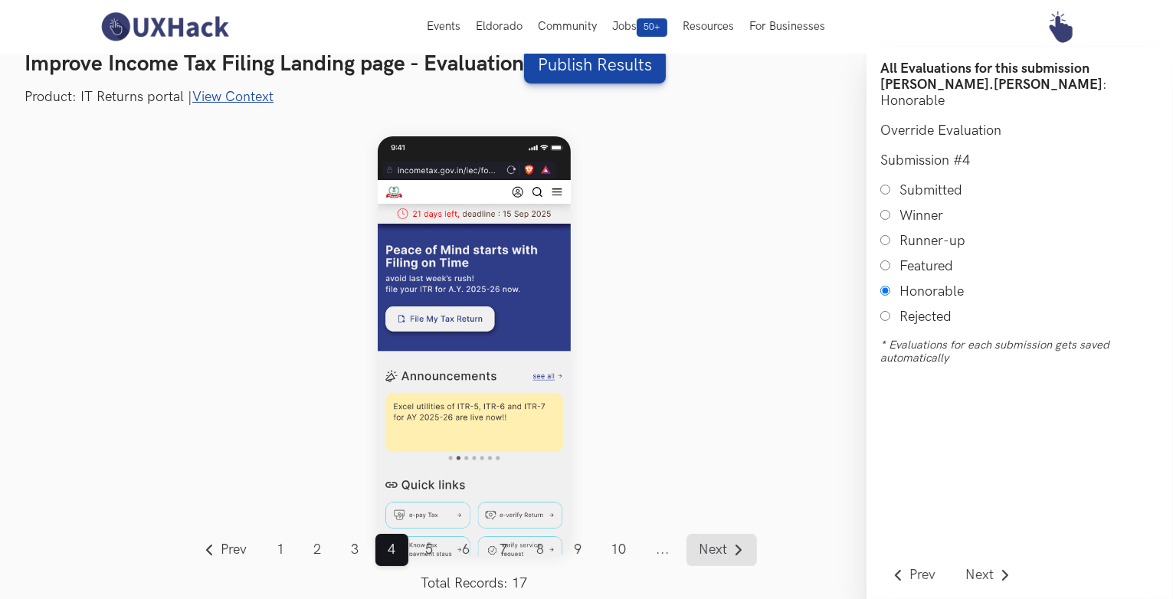
click at [708, 544] on span "Next" at bounding box center [713, 550] width 28 height 14
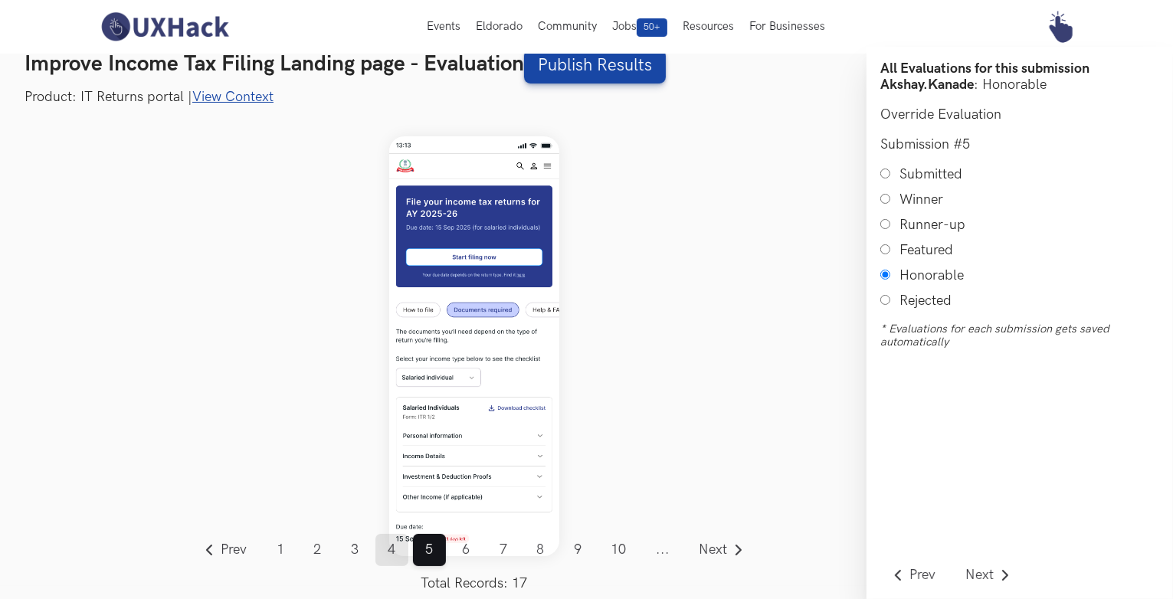
click at [400, 554] on link "4" at bounding box center [391, 550] width 33 height 32
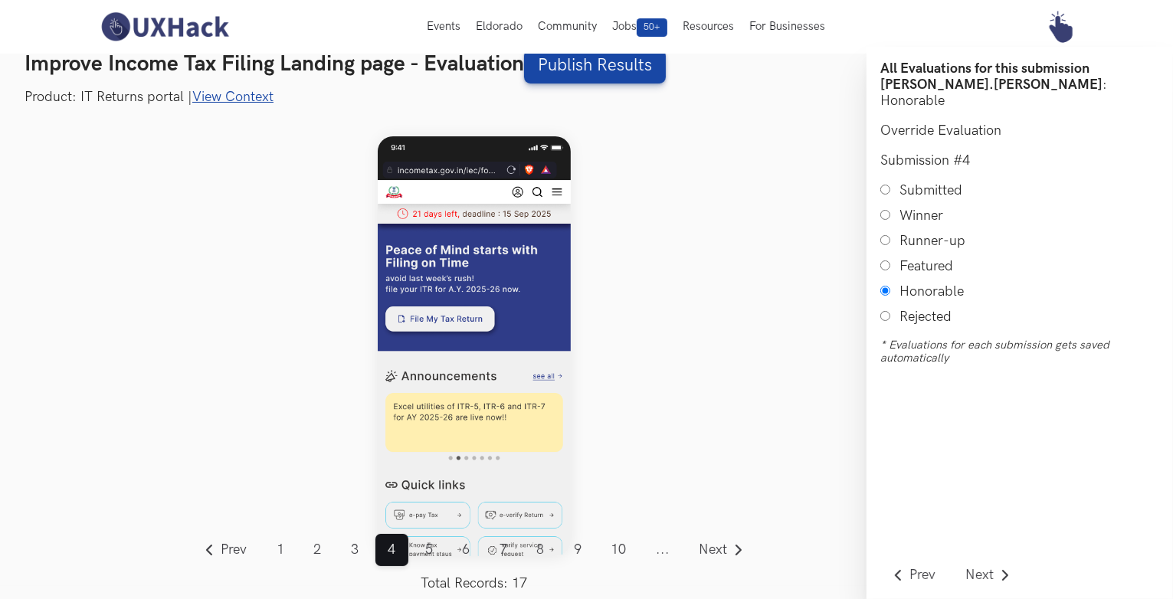
click at [885, 185] on input "Submitted" at bounding box center [885, 190] width 10 height 10
radio input "true"
click at [719, 552] on span "Next" at bounding box center [713, 550] width 28 height 14
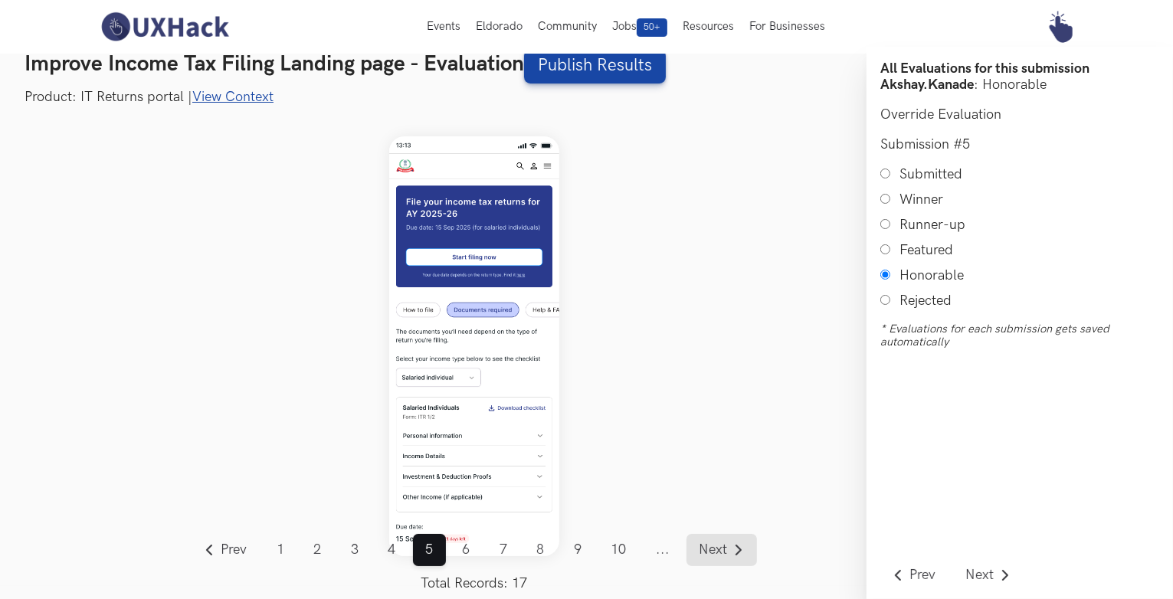
click at [719, 552] on span "Next" at bounding box center [713, 550] width 28 height 14
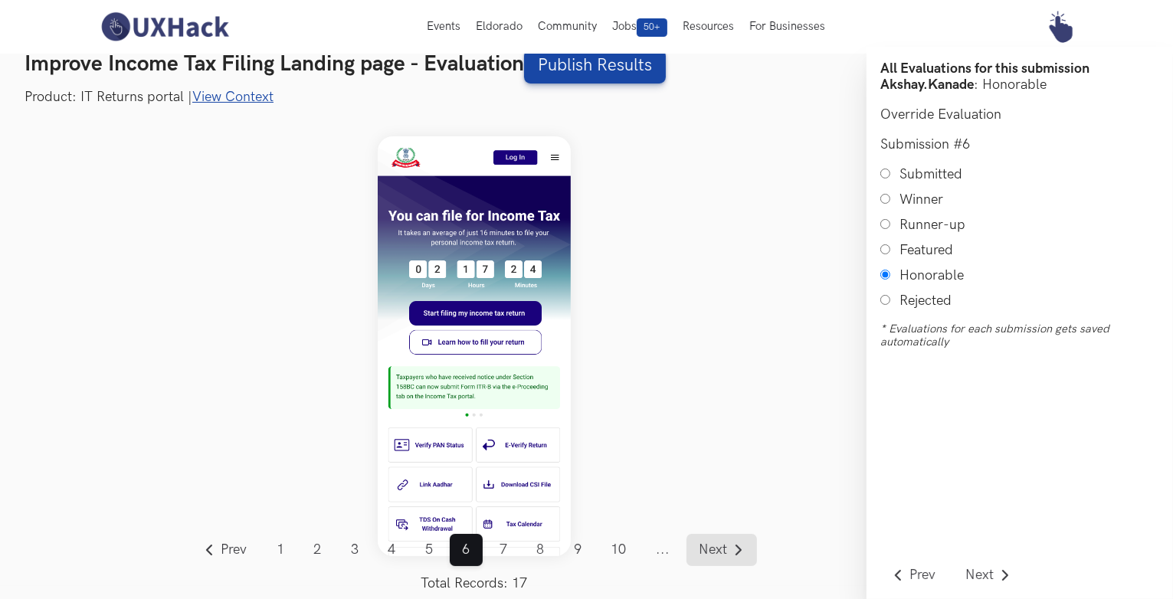
click at [719, 552] on span "Next" at bounding box center [713, 550] width 28 height 14
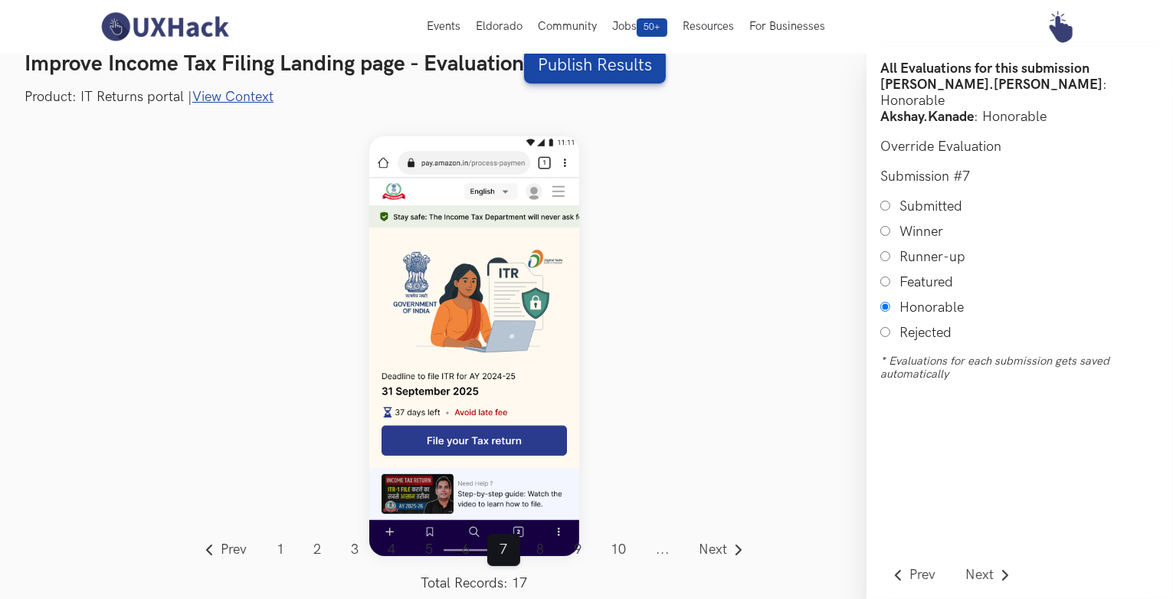
click at [885, 276] on input "Featured" at bounding box center [885, 281] width 10 height 10
radio input "true"
click at [708, 551] on span "Next" at bounding box center [713, 550] width 28 height 14
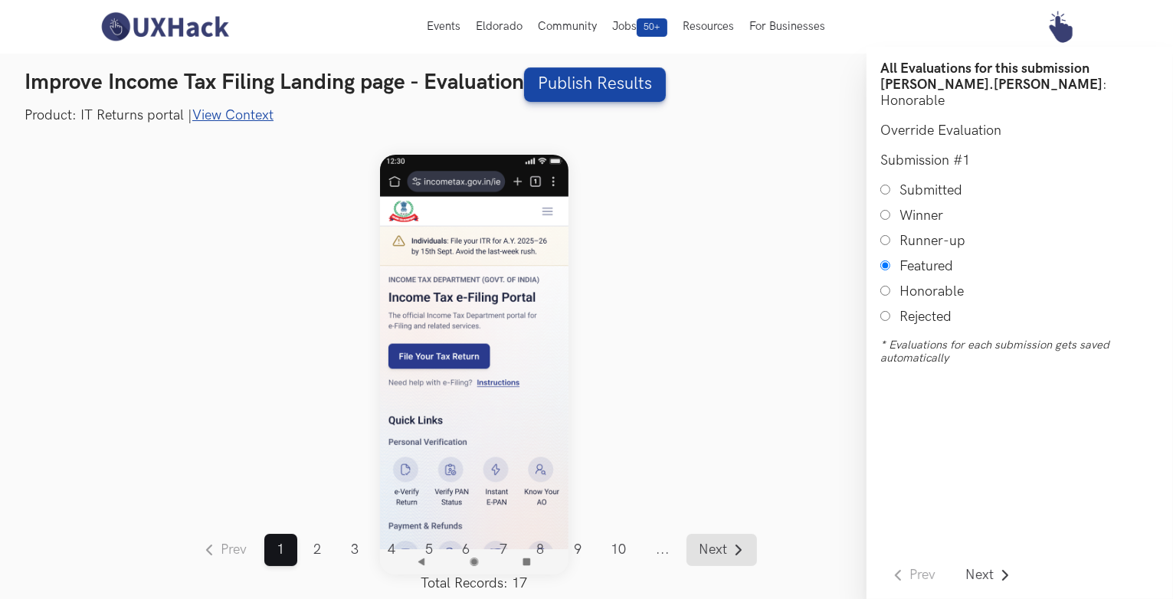
click at [710, 545] on span "Next" at bounding box center [713, 550] width 28 height 14
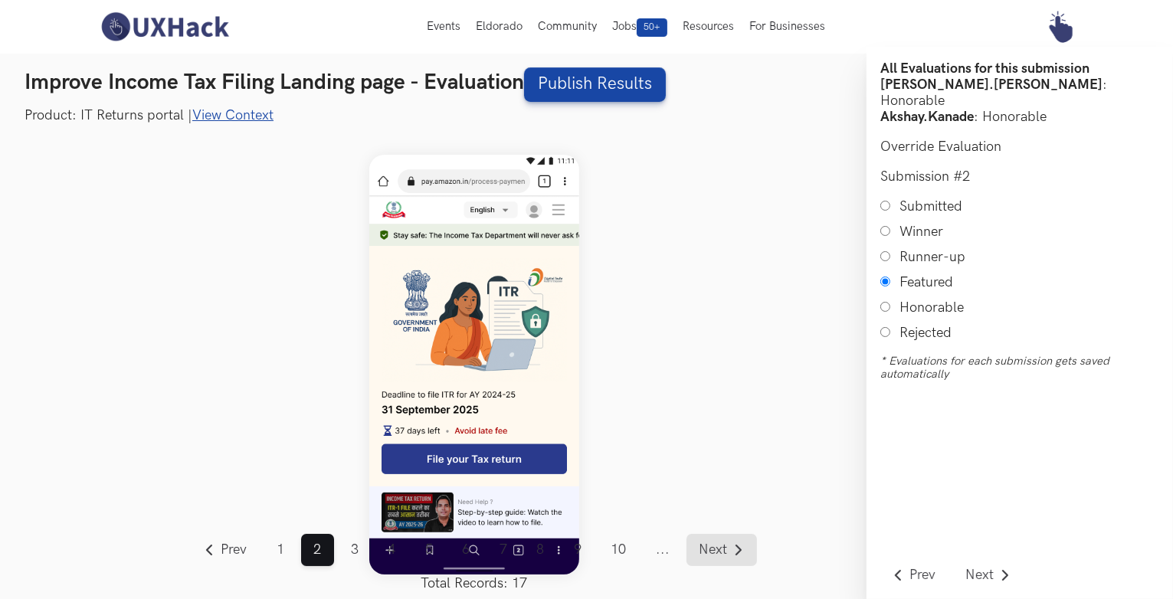
click at [710, 545] on span "Next" at bounding box center [713, 550] width 28 height 14
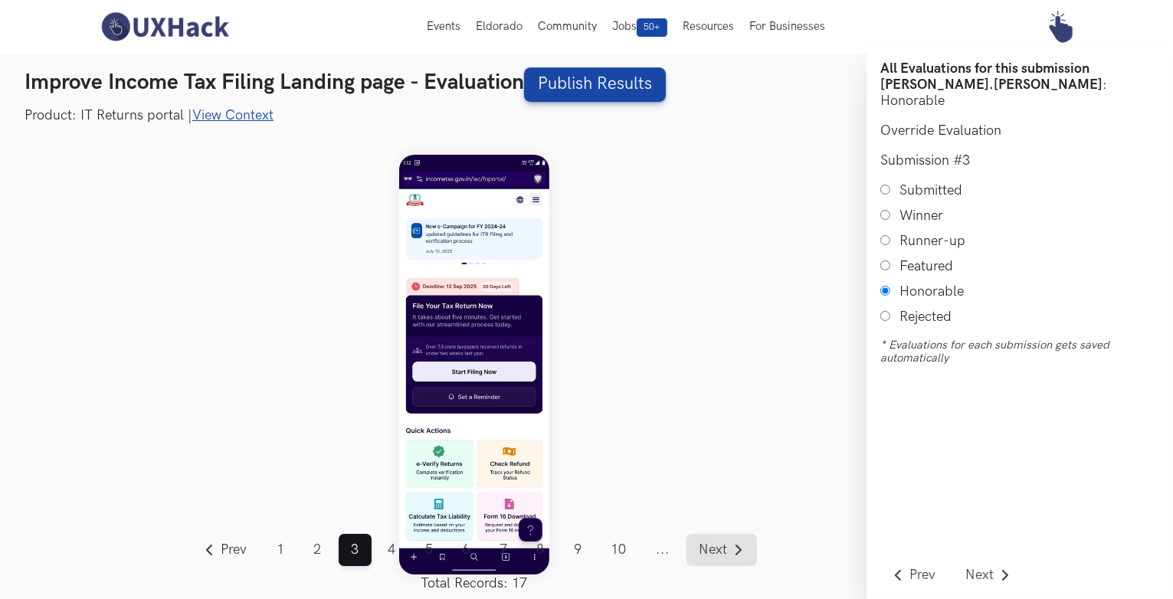
click at [710, 545] on span "Next" at bounding box center [713, 550] width 28 height 14
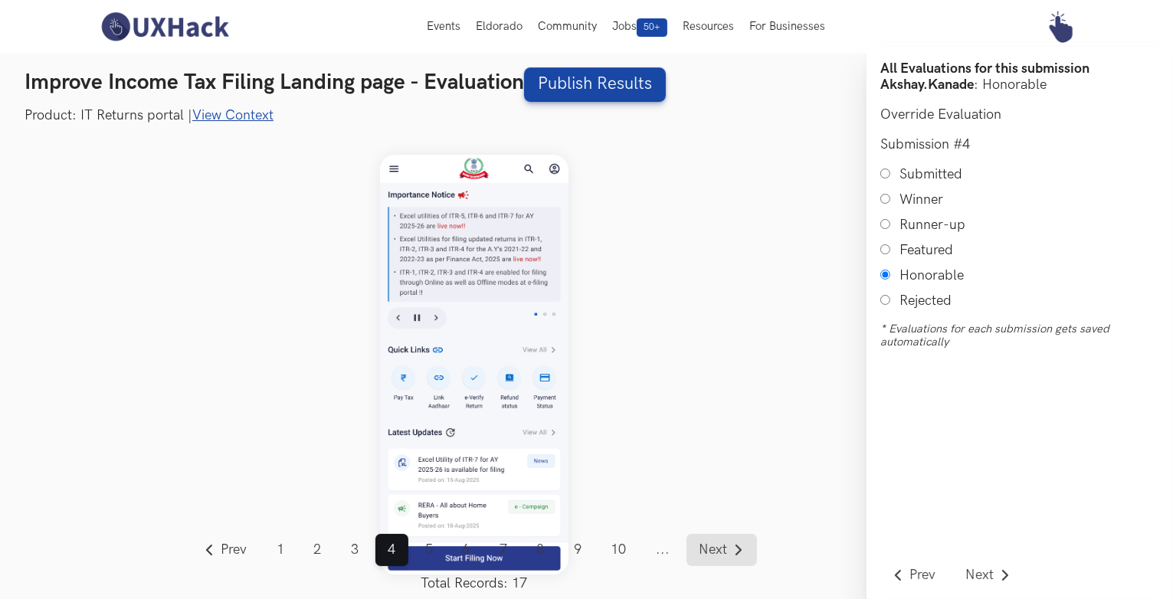
click at [710, 545] on span "Next" at bounding box center [713, 550] width 28 height 14
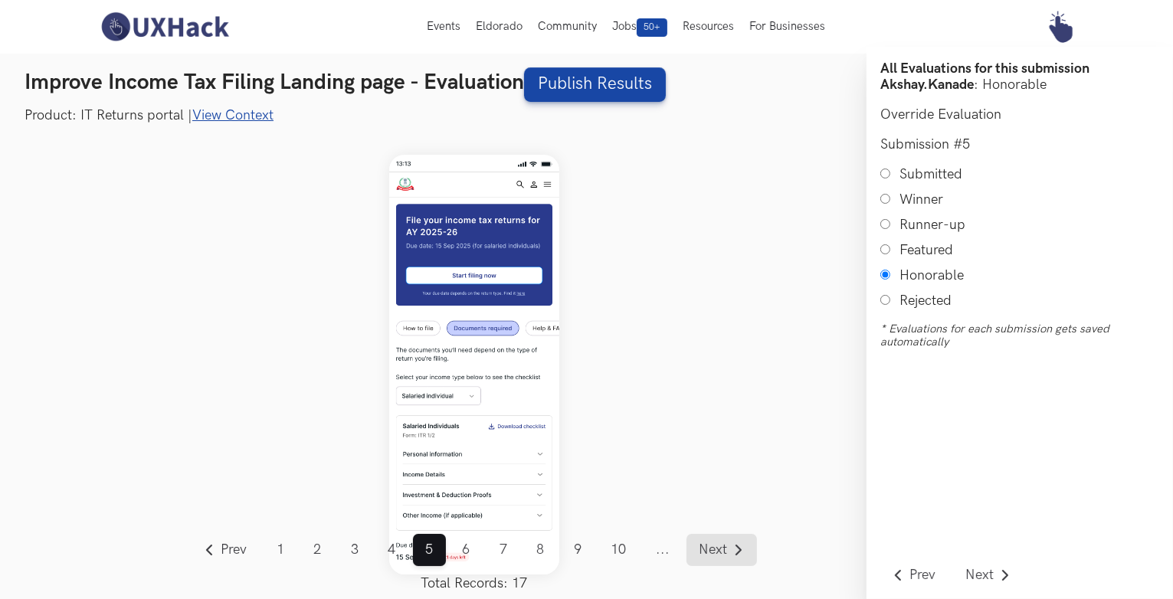
click at [710, 545] on span "Next" at bounding box center [713, 550] width 28 height 14
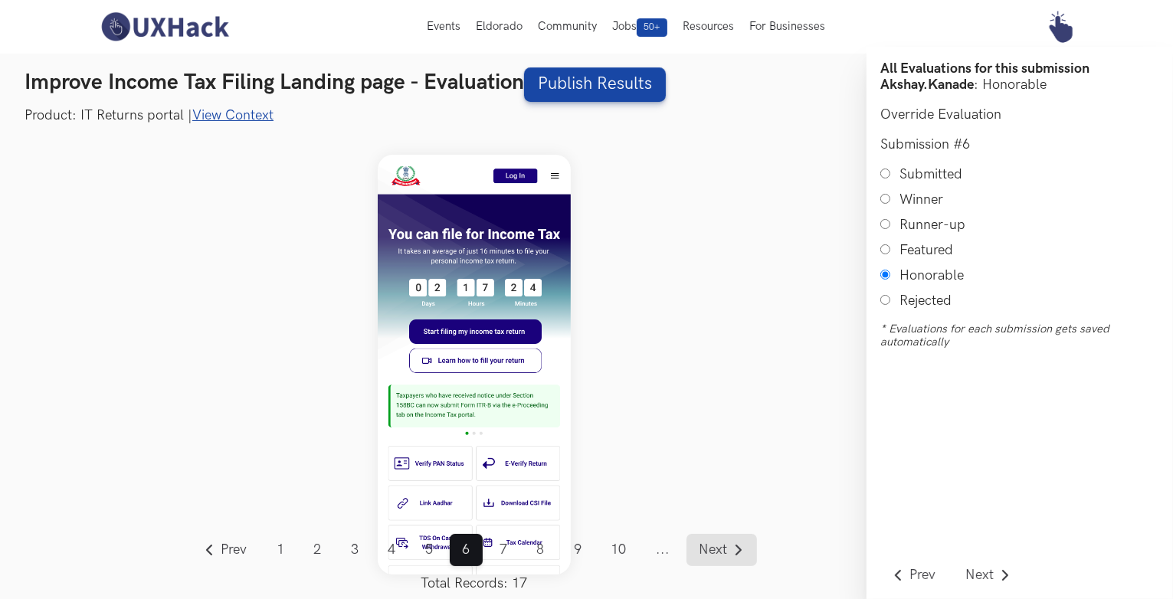
click at [710, 545] on span "Next" at bounding box center [713, 550] width 28 height 14
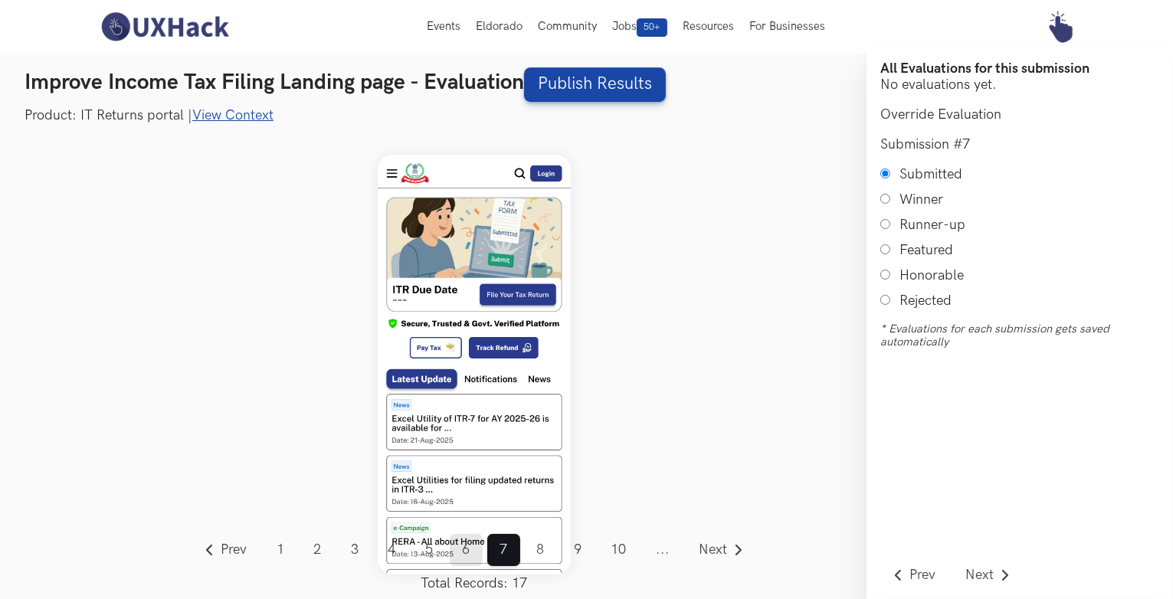
click at [460, 553] on link "6" at bounding box center [466, 550] width 33 height 32
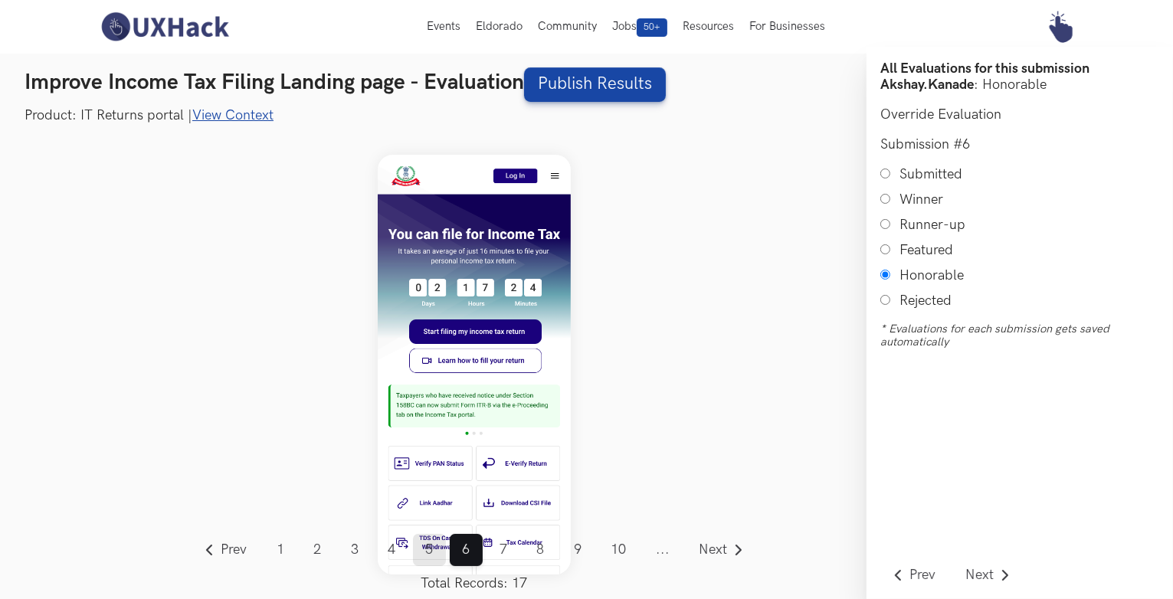
click at [429, 552] on link "5" at bounding box center [429, 550] width 33 height 32
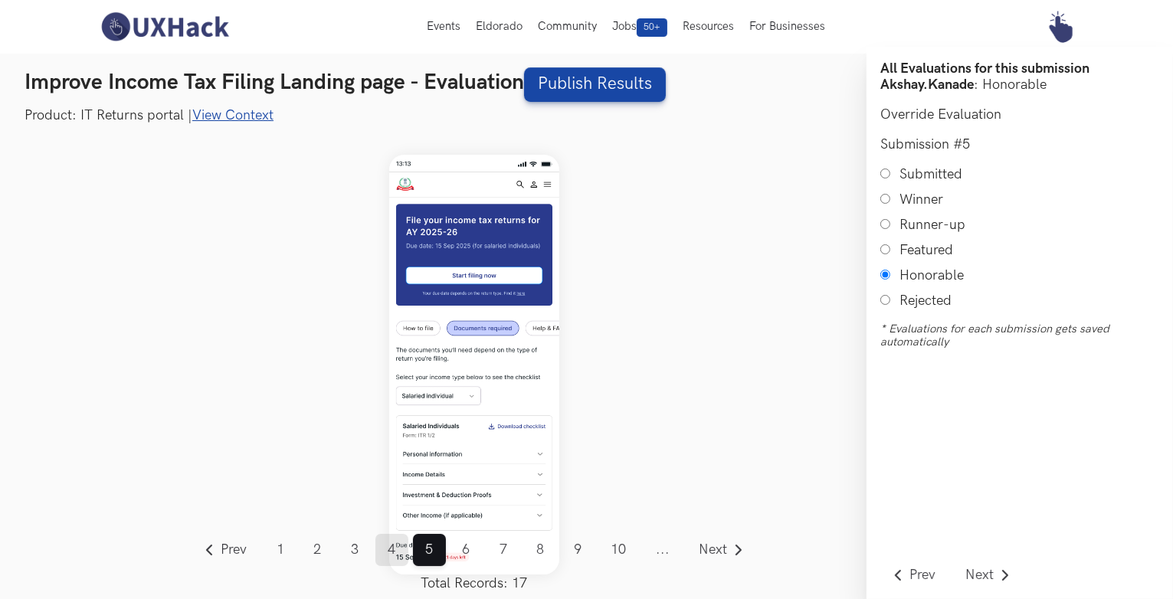
click at [392, 551] on link "4" at bounding box center [391, 550] width 33 height 32
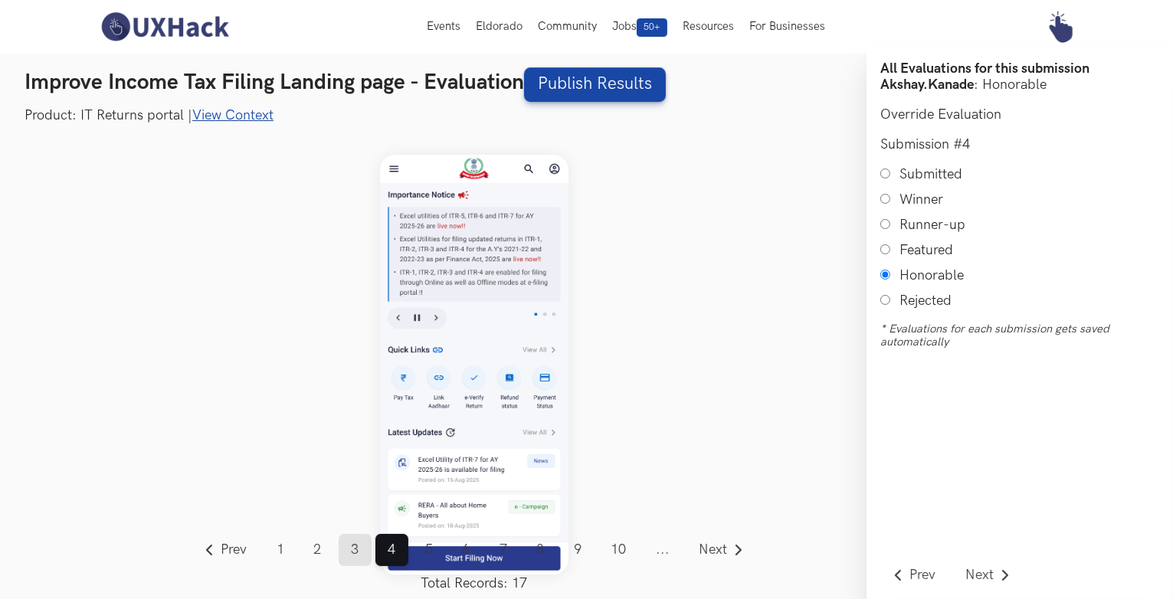
click at [355, 551] on link "3" at bounding box center [355, 550] width 33 height 32
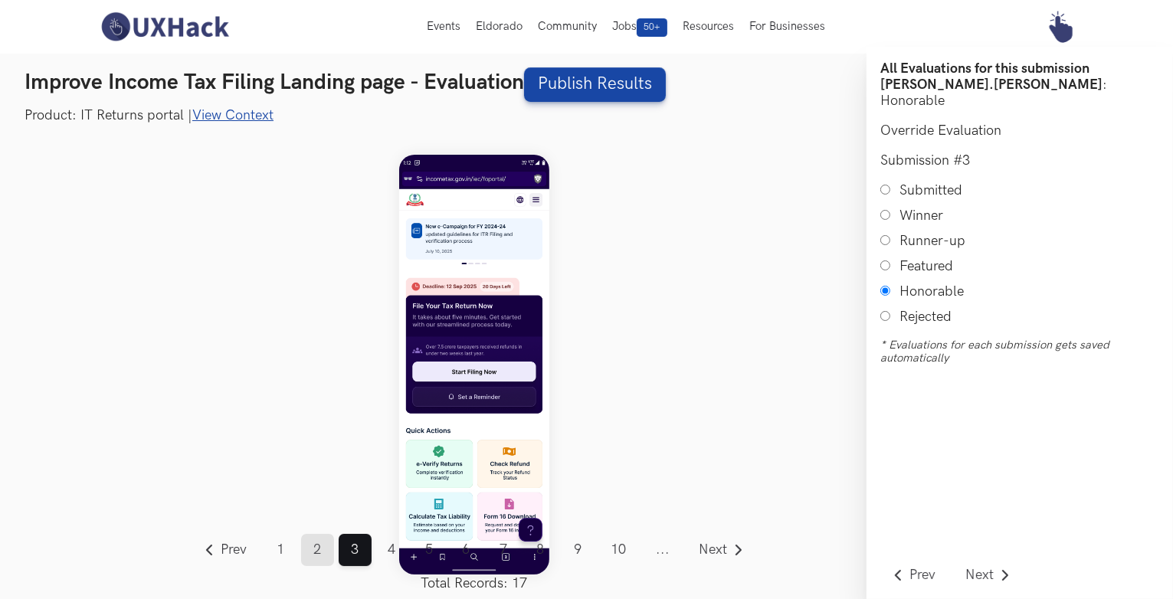
click at [316, 541] on link "2" at bounding box center [317, 550] width 33 height 32
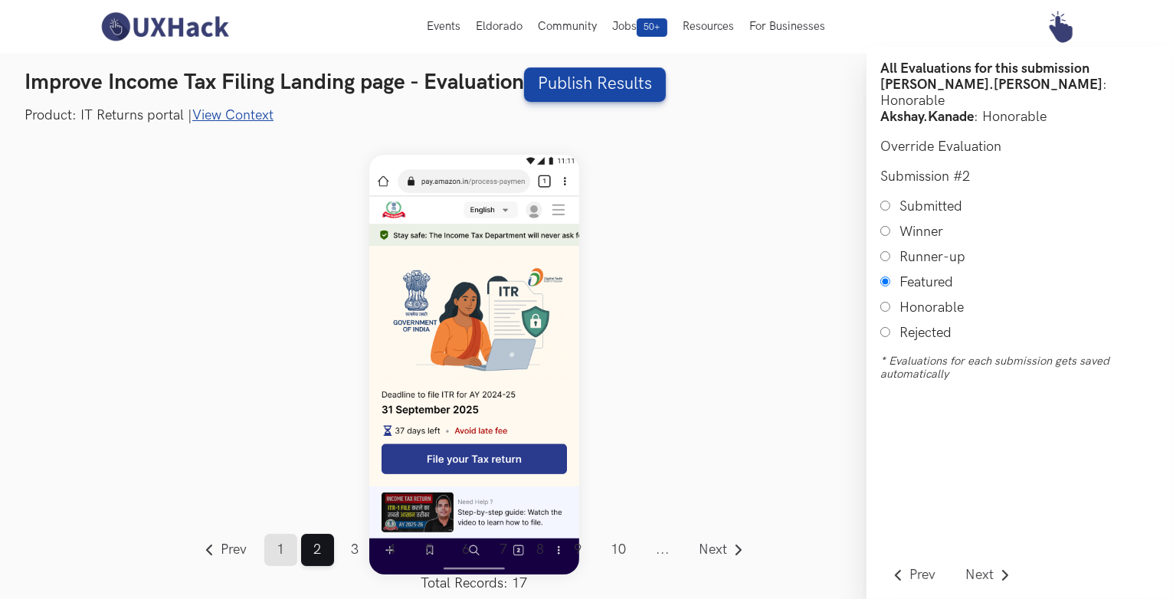
click at [279, 547] on link "1" at bounding box center [280, 550] width 33 height 32
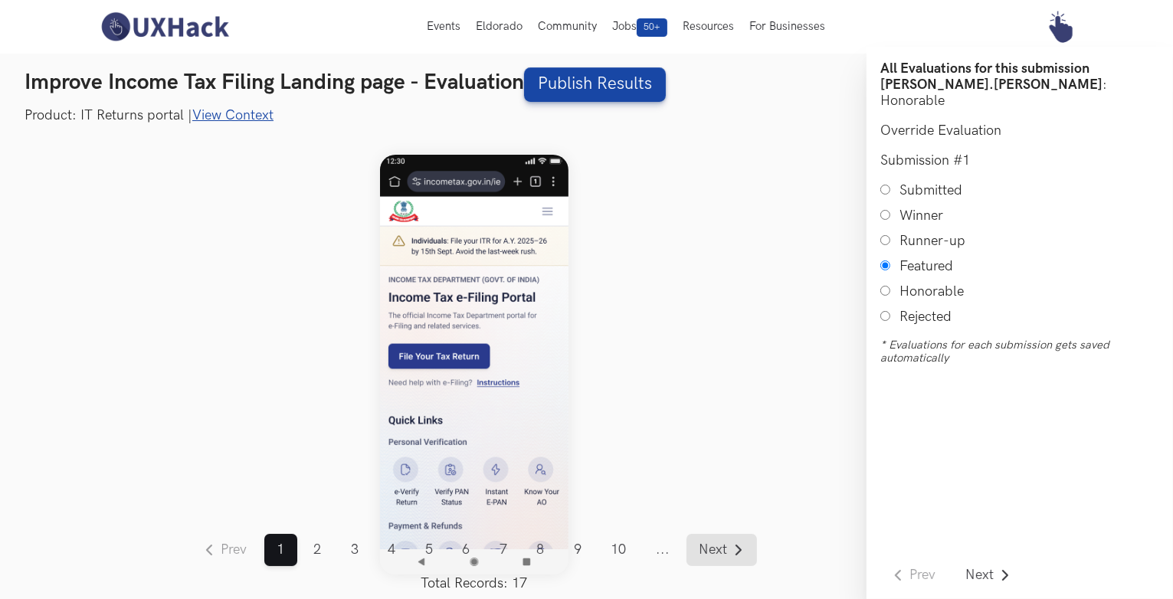
click at [702, 545] on span "Next" at bounding box center [713, 550] width 28 height 14
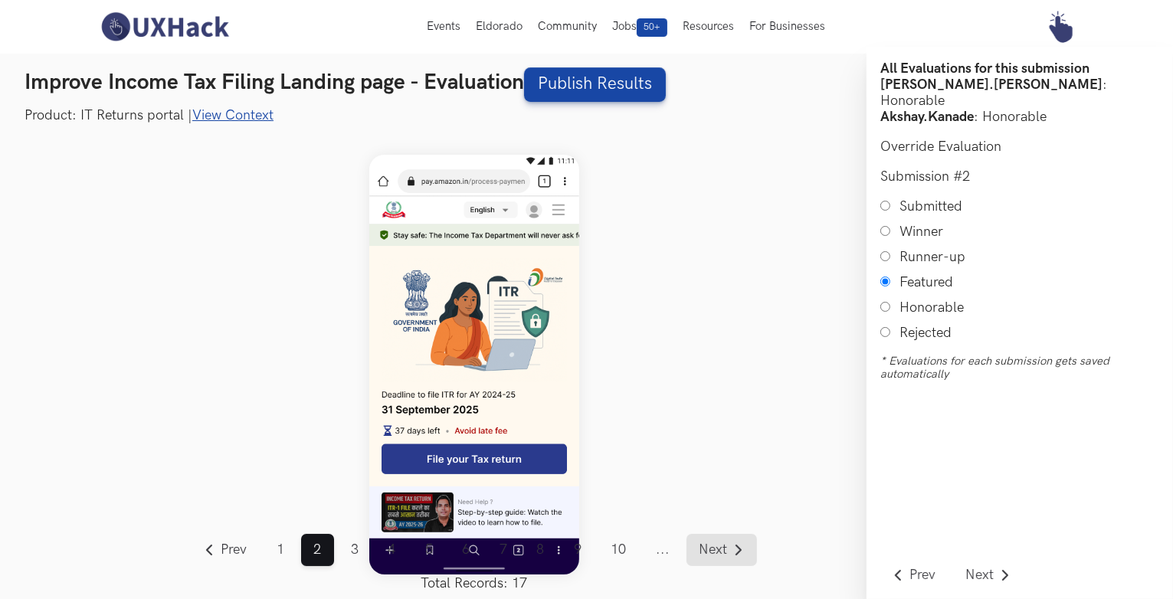
click at [702, 545] on span "Next" at bounding box center [713, 550] width 28 height 14
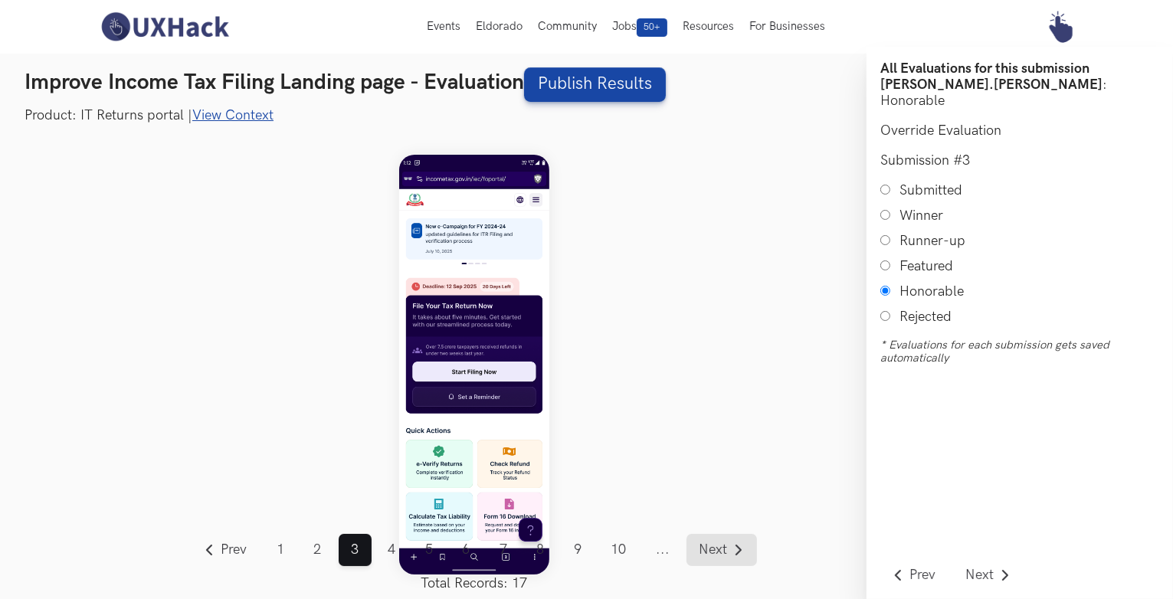
click at [702, 545] on span "Next" at bounding box center [713, 550] width 28 height 14
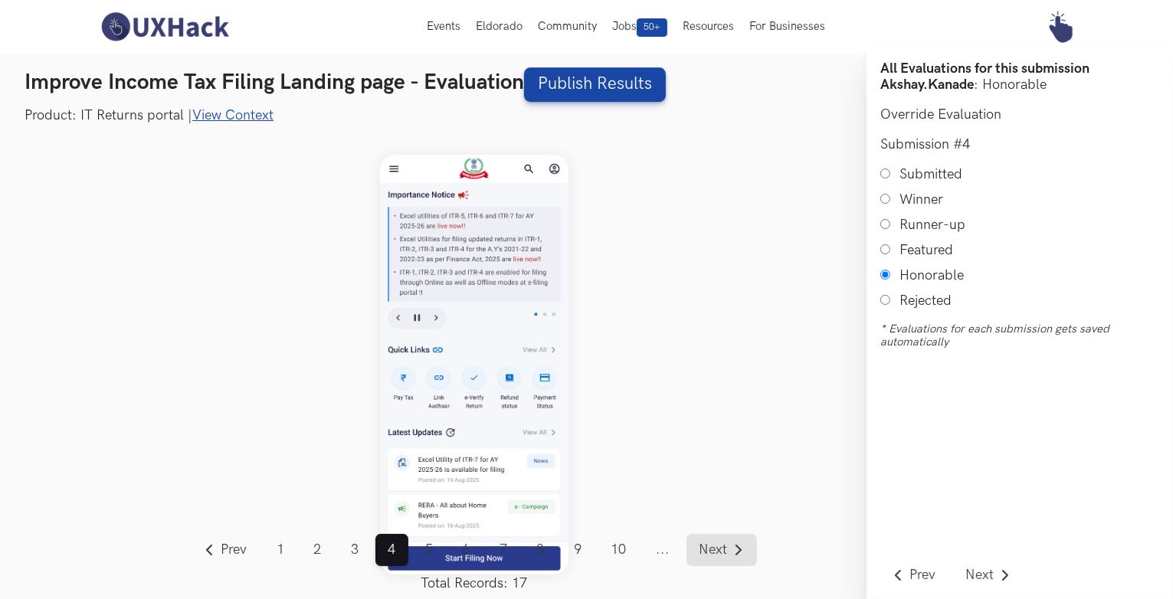
click at [702, 545] on span "Next" at bounding box center [713, 550] width 28 height 14
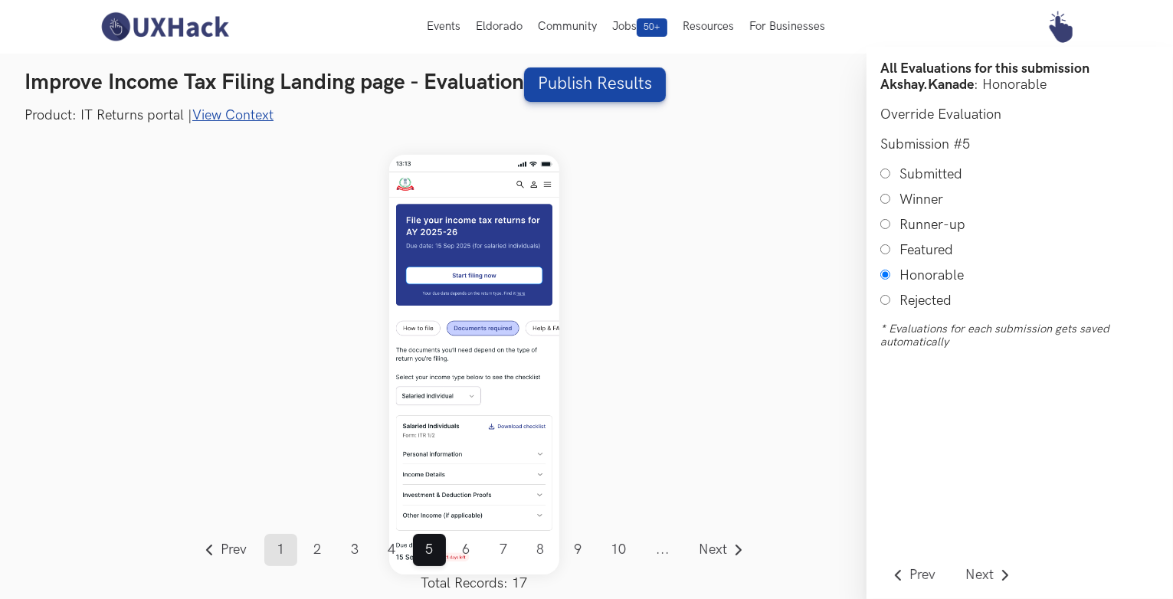
click at [278, 543] on link "1" at bounding box center [280, 550] width 33 height 32
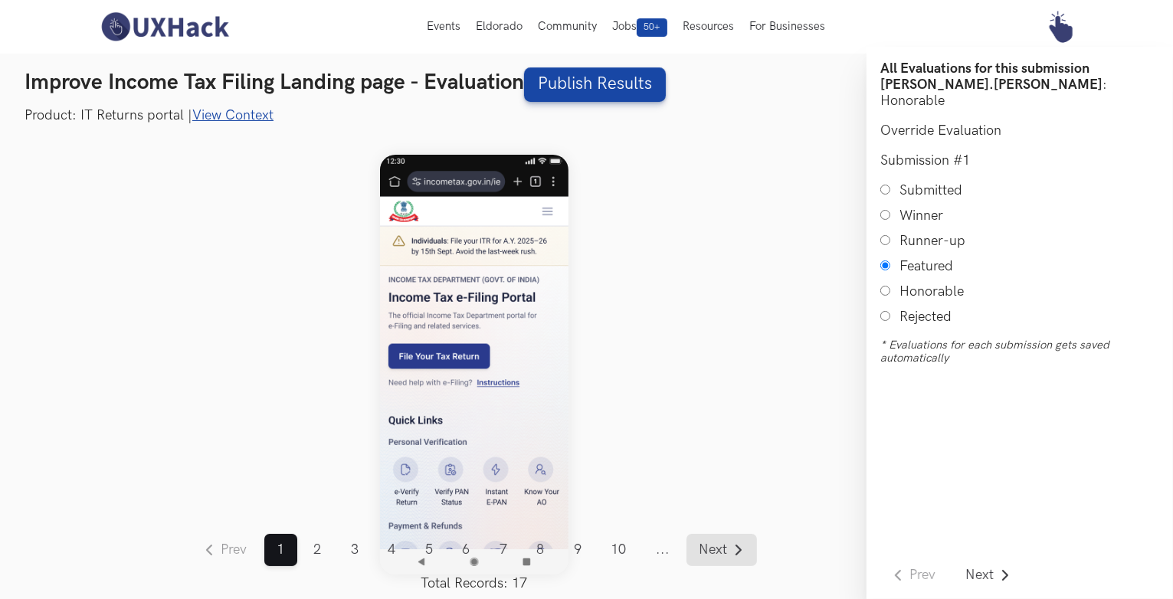
click at [699, 543] on span "Next" at bounding box center [713, 550] width 28 height 14
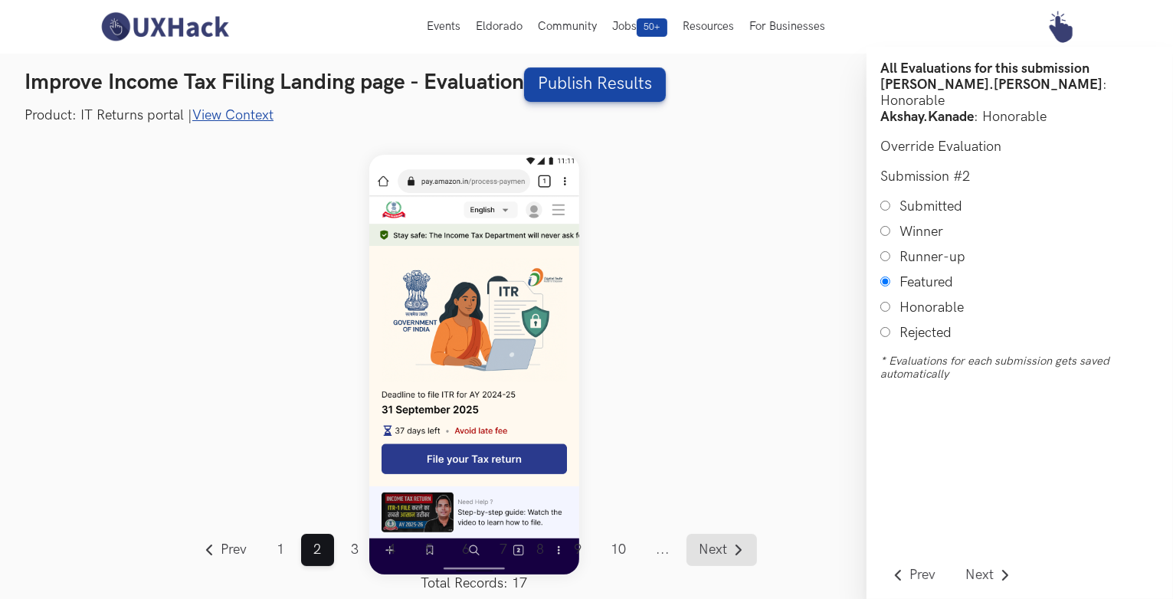
click at [720, 545] on span "Next" at bounding box center [713, 550] width 28 height 14
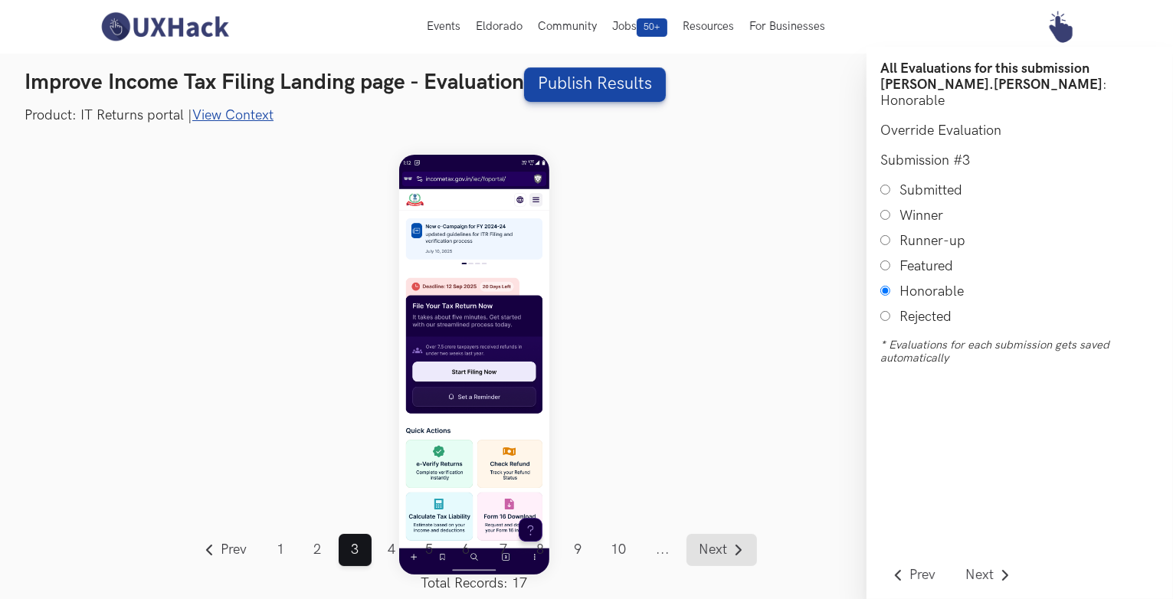
click at [720, 545] on span "Next" at bounding box center [713, 550] width 28 height 14
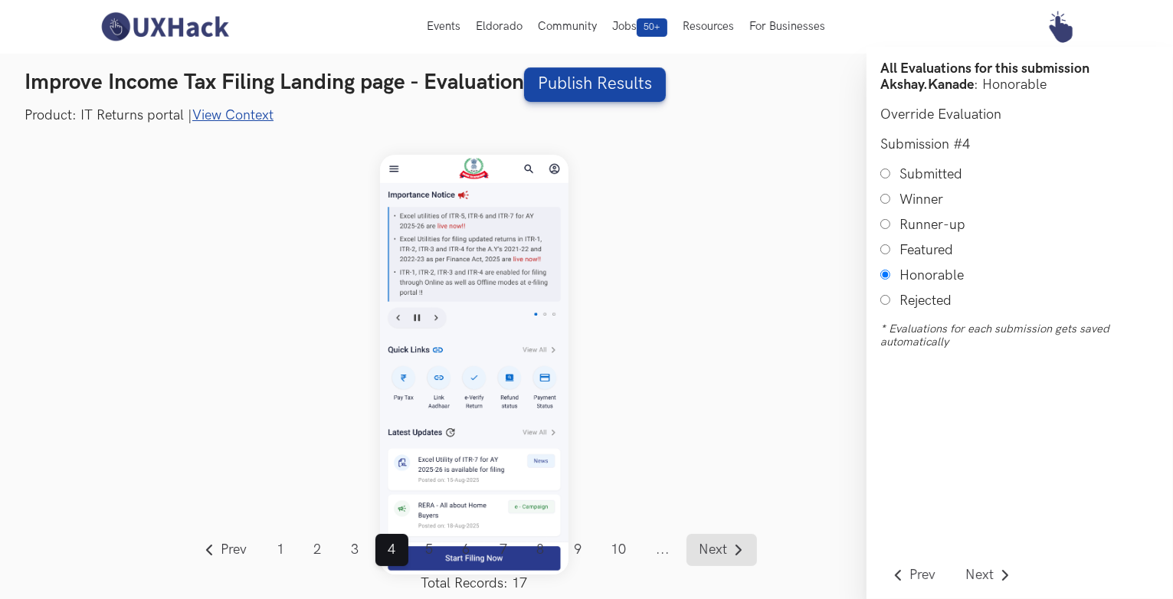
click at [720, 545] on span "Next" at bounding box center [713, 550] width 28 height 14
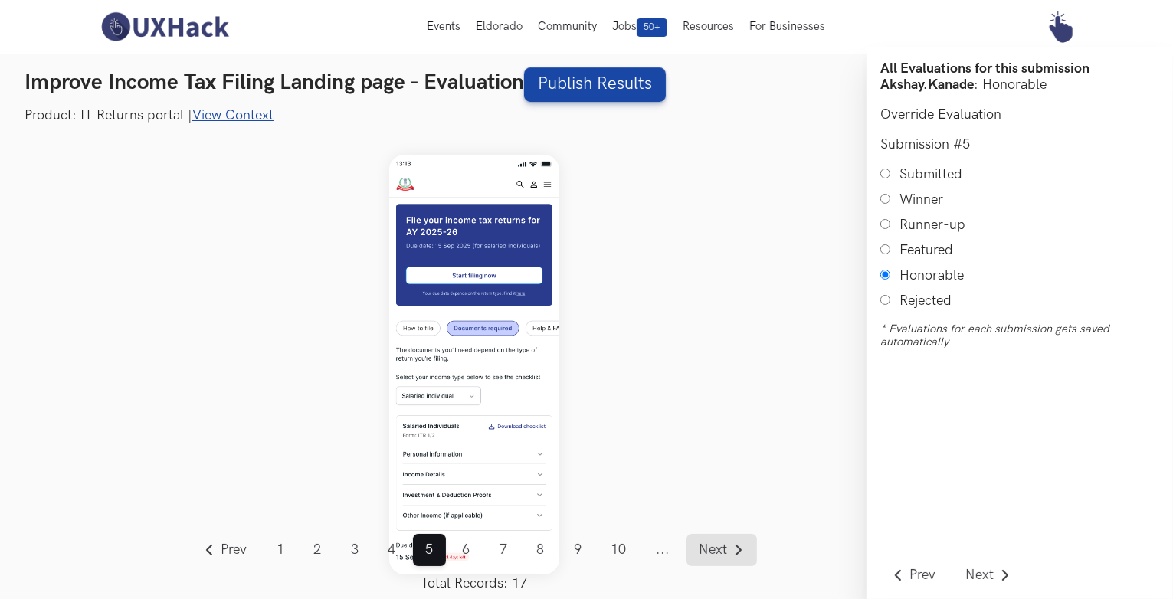
click at [720, 545] on span "Next" at bounding box center [713, 550] width 28 height 14
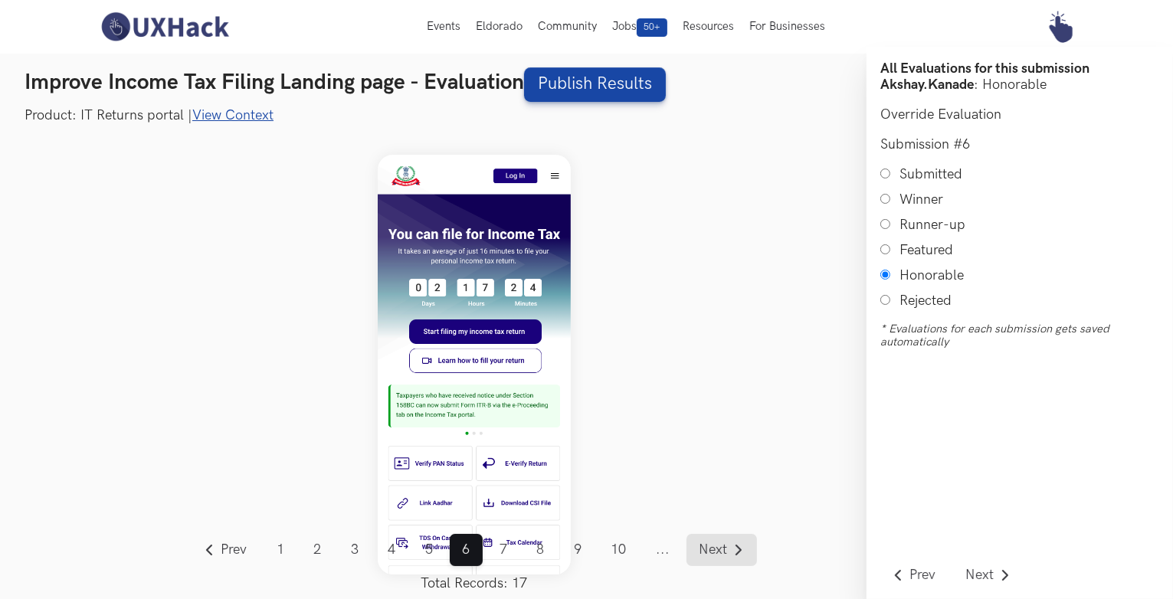
click at [720, 545] on span "Next" at bounding box center [713, 550] width 28 height 14
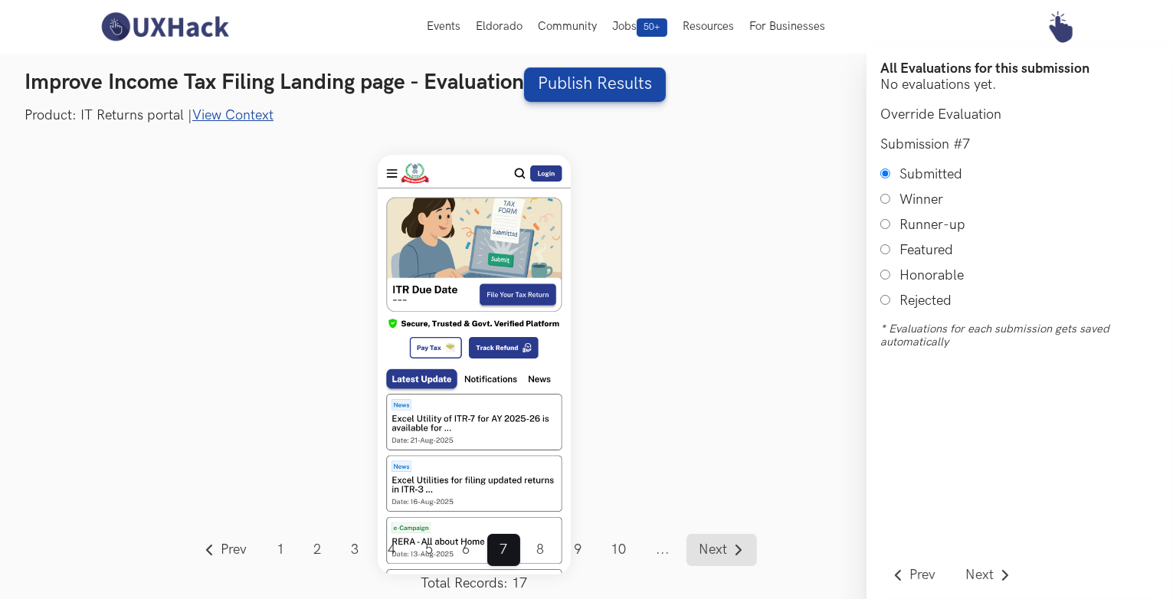
click at [720, 545] on span "Next" at bounding box center [713, 550] width 28 height 14
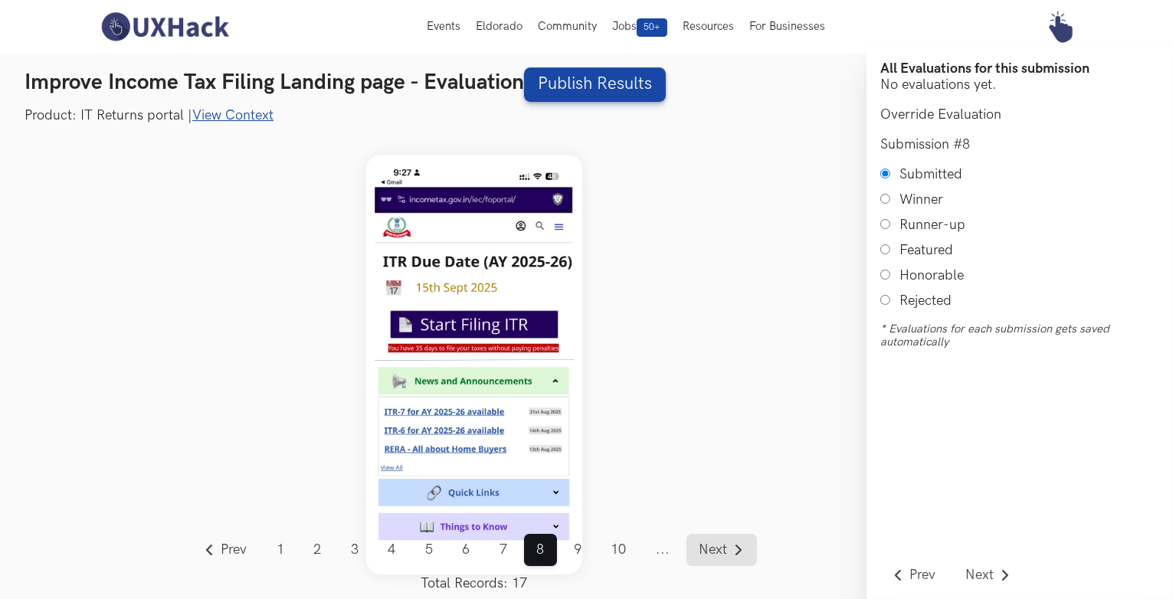
click at [720, 545] on span "Next" at bounding box center [713, 550] width 28 height 14
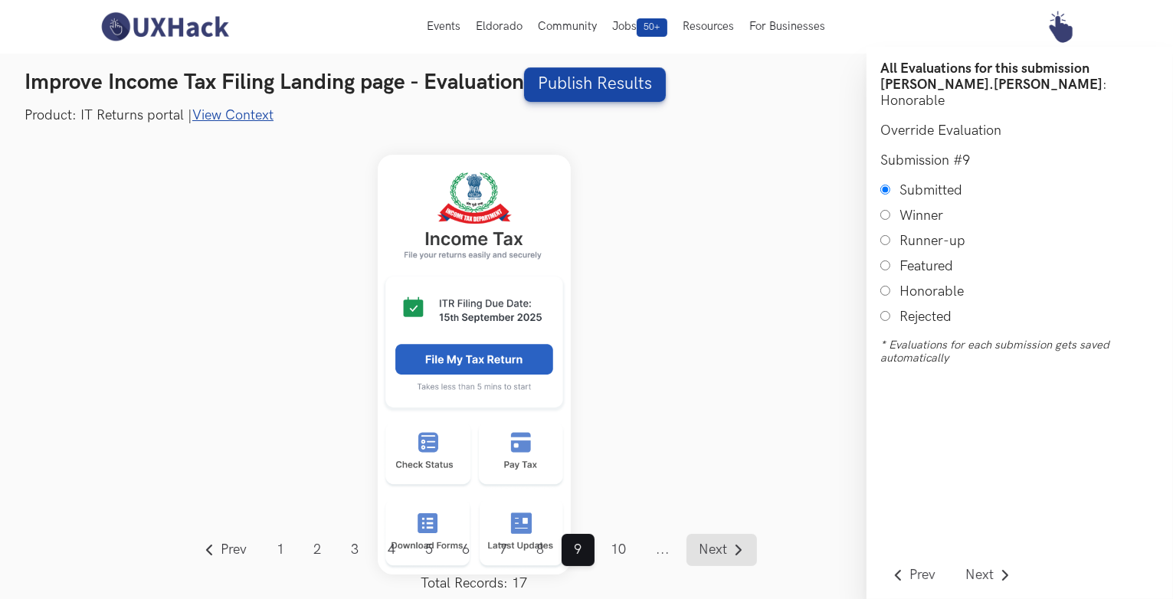
click at [720, 545] on span "Next" at bounding box center [713, 550] width 28 height 14
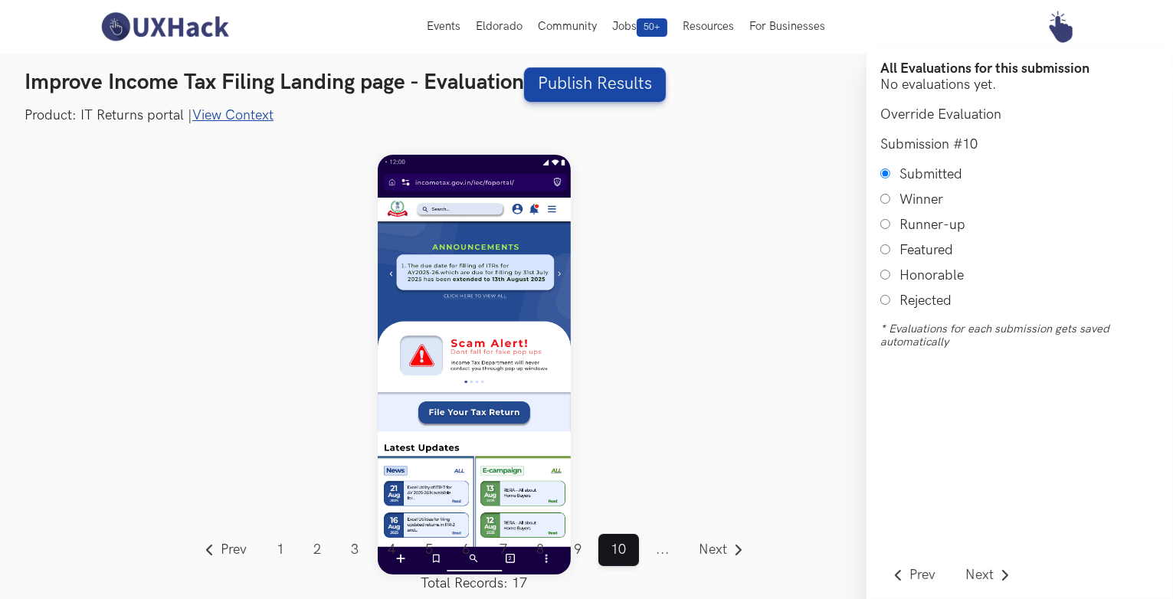
click at [663, 550] on span "..." at bounding box center [662, 550] width 39 height 32
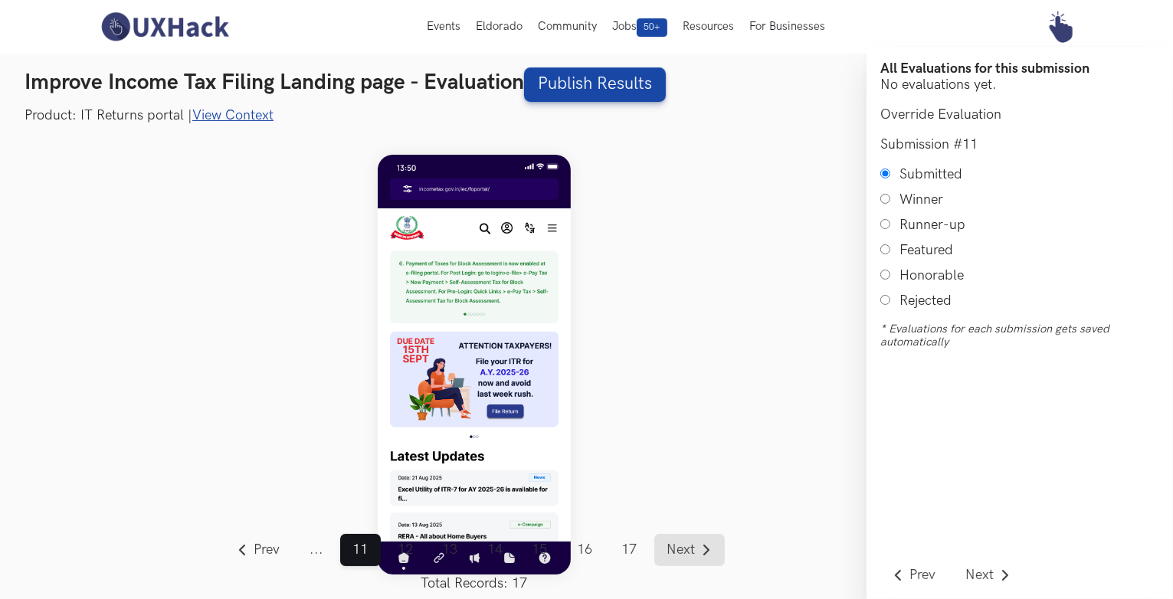
click at [685, 545] on span "Next" at bounding box center [680, 550] width 28 height 14
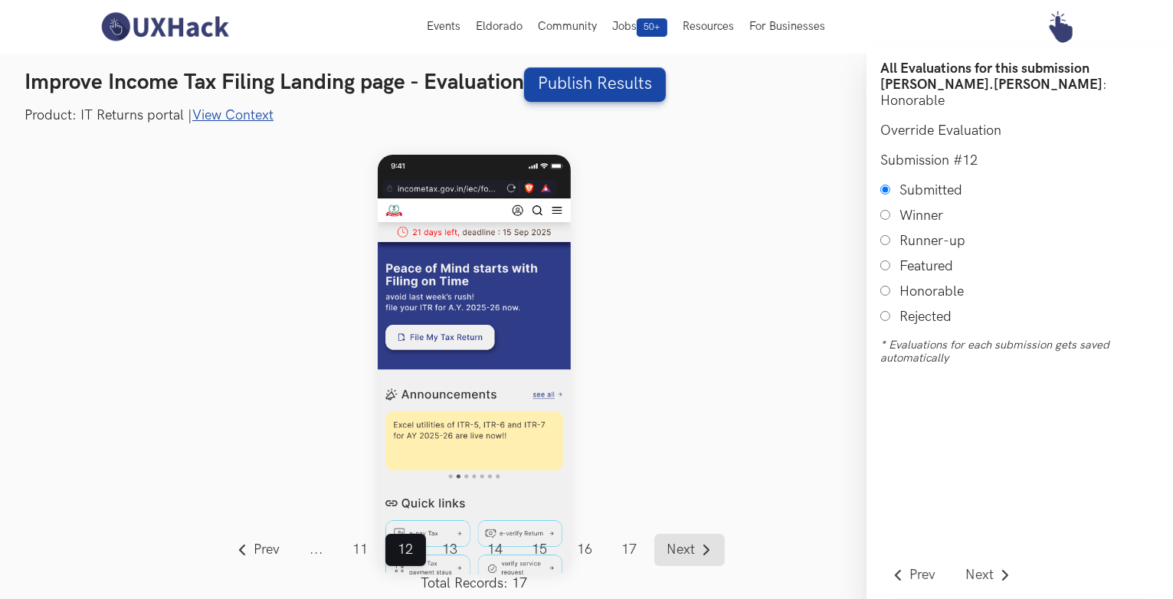
click at [685, 545] on span "Next" at bounding box center [680, 550] width 28 height 14
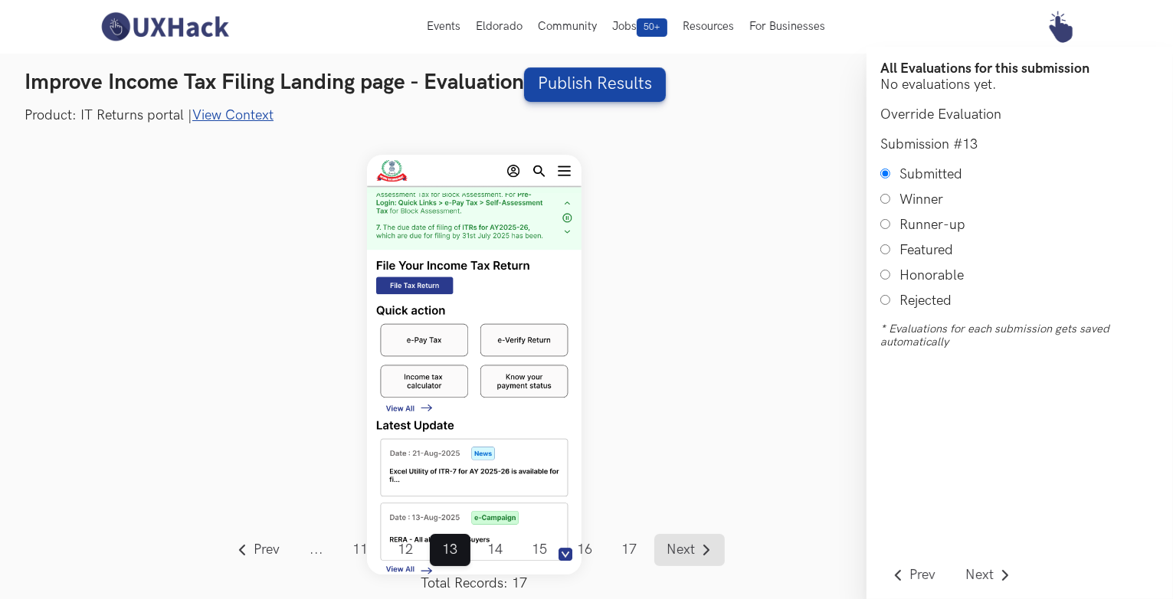
click at [685, 545] on span "Next" at bounding box center [680, 550] width 28 height 14
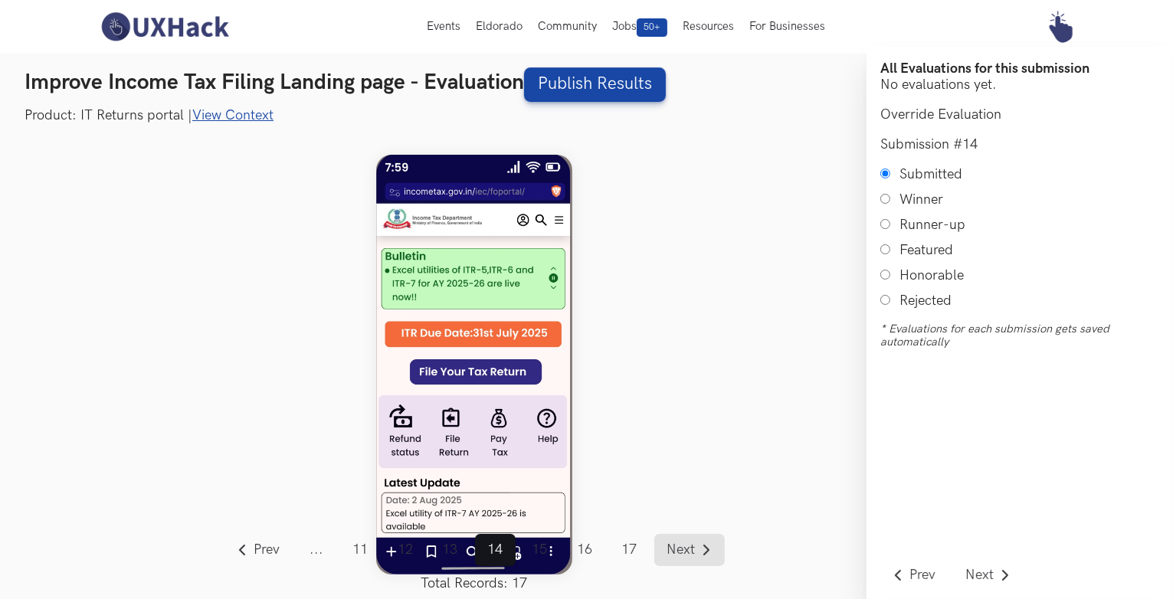
click at [685, 545] on span "Next" at bounding box center [680, 550] width 28 height 14
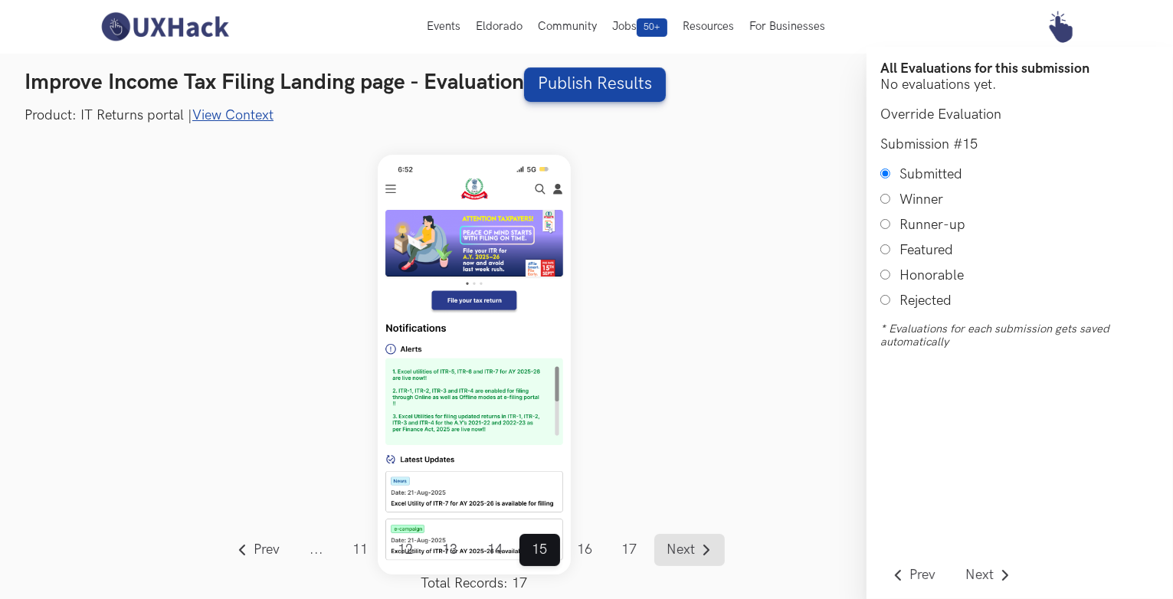
click at [677, 555] on span "Next" at bounding box center [680, 550] width 28 height 14
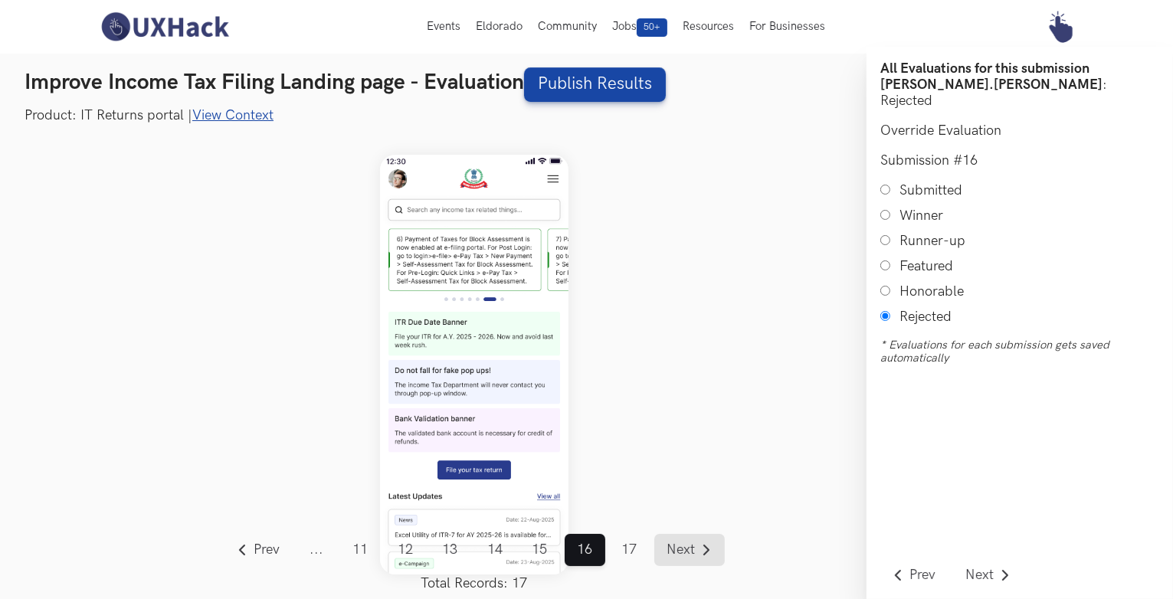
click at [670, 559] on link "Next" at bounding box center [689, 550] width 70 height 32
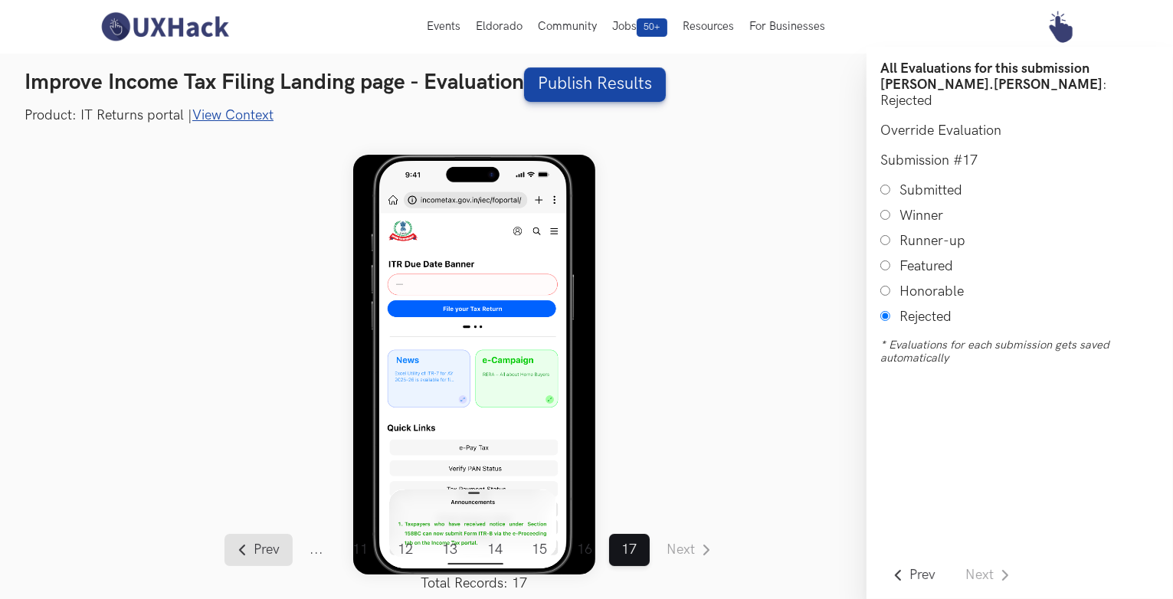
click at [283, 548] on link "Prev" at bounding box center [258, 550] width 68 height 32
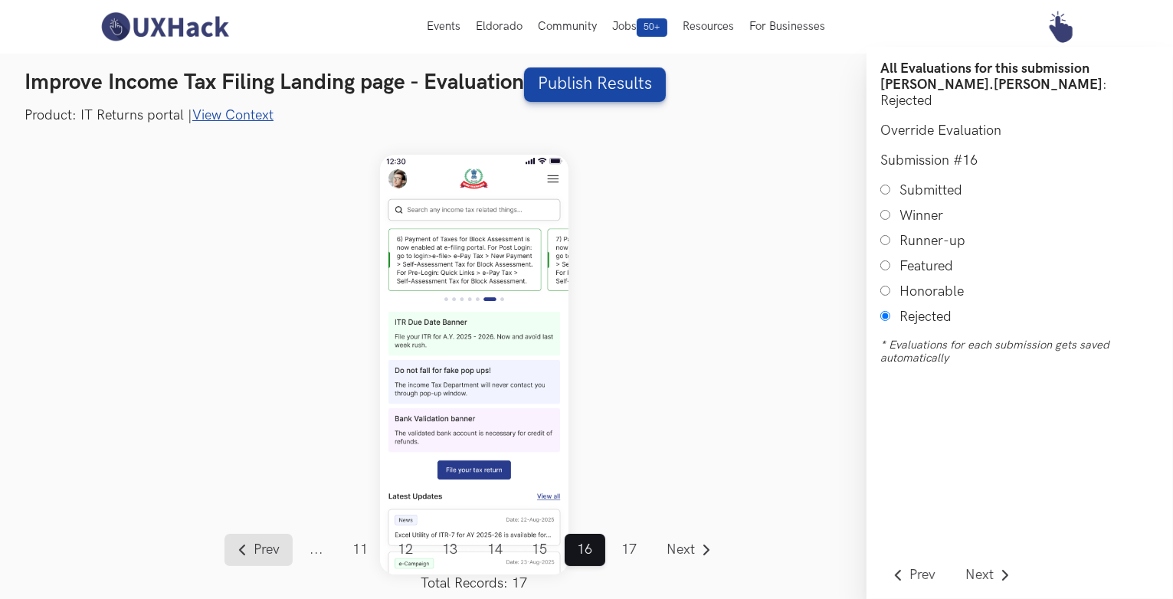
click at [283, 548] on link "Prev" at bounding box center [258, 550] width 68 height 32
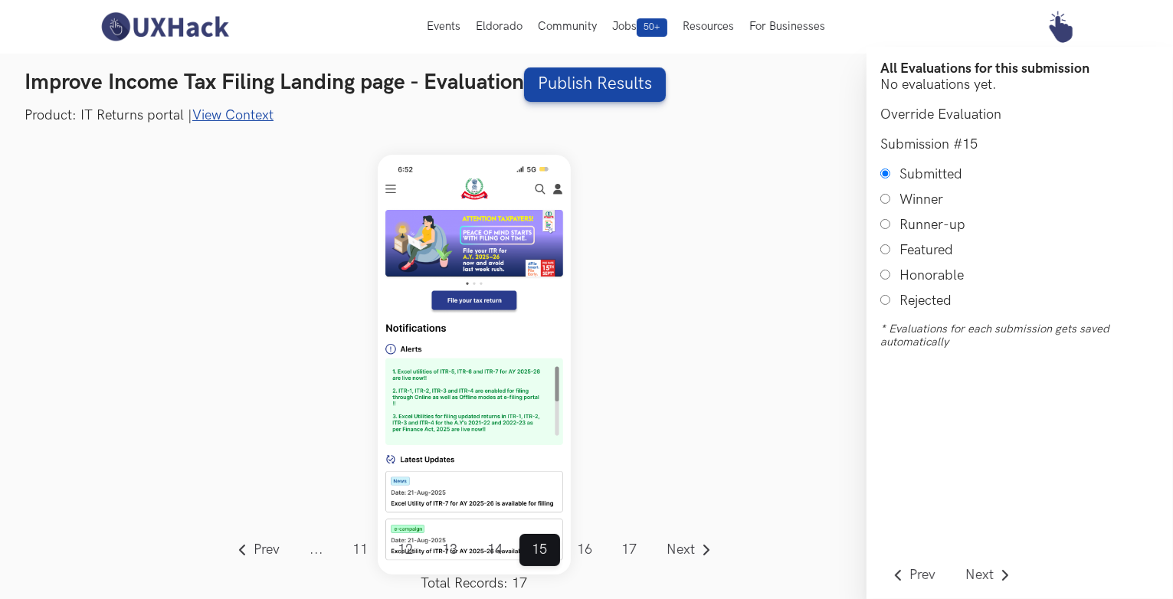
click at [319, 547] on span "..." at bounding box center [316, 550] width 39 height 32
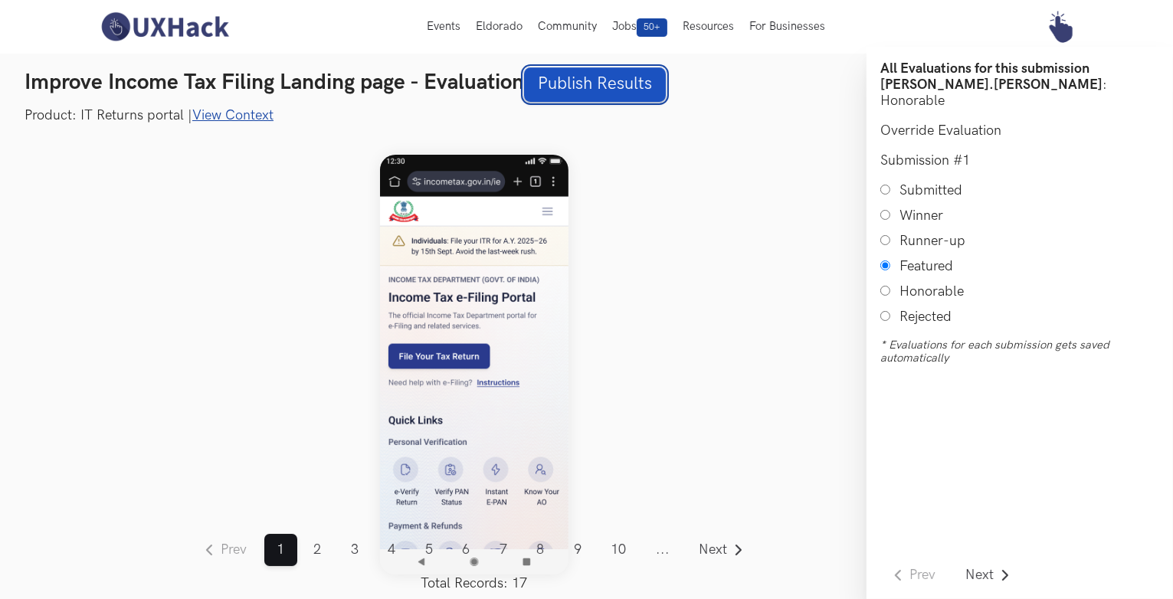
click at [541, 82] on link "Publish Results" at bounding box center [595, 84] width 142 height 34
